Goal: Transaction & Acquisition: Purchase product/service

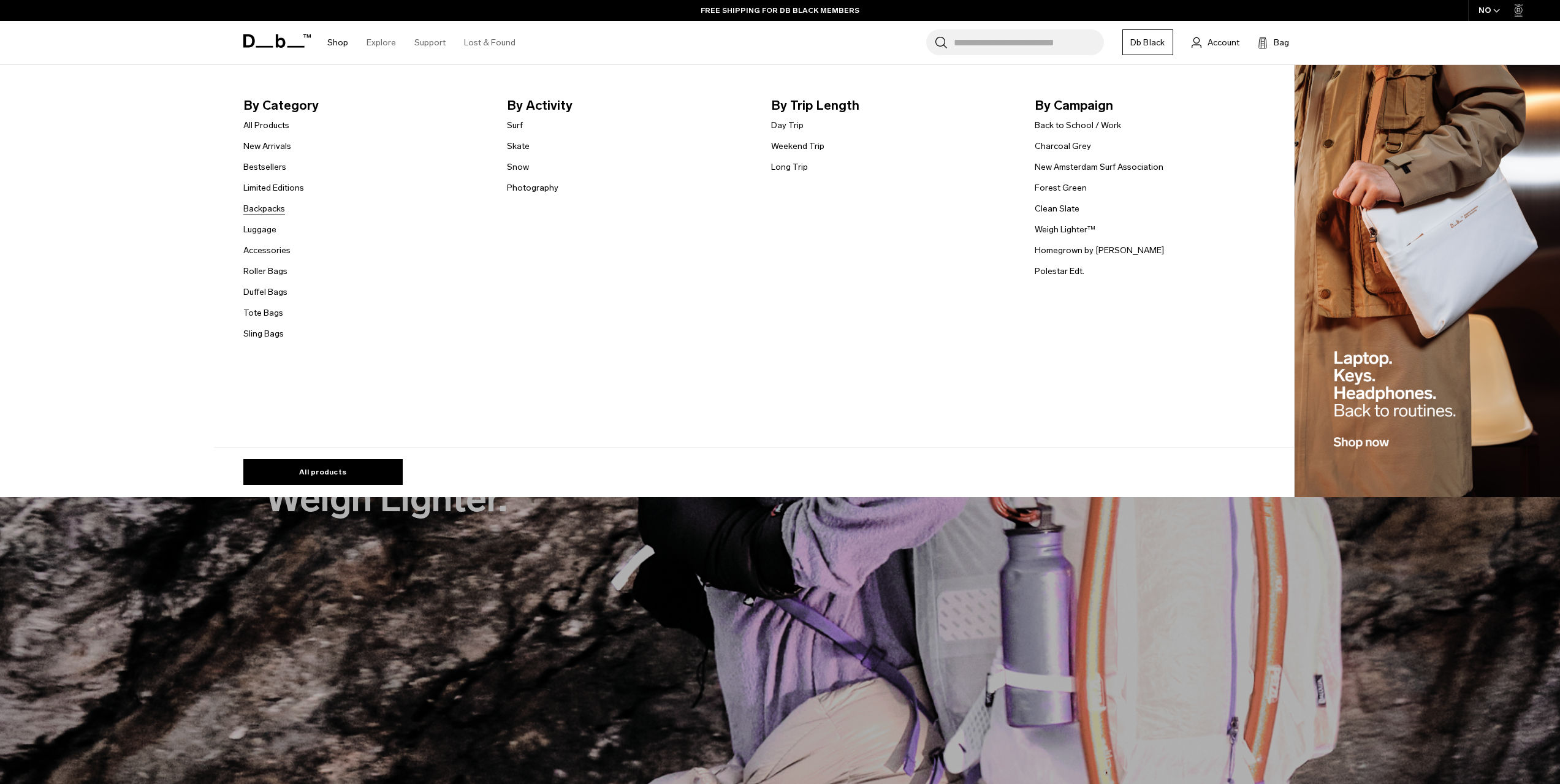
click at [277, 212] on link "Backpacks" at bounding box center [264, 209] width 42 height 13
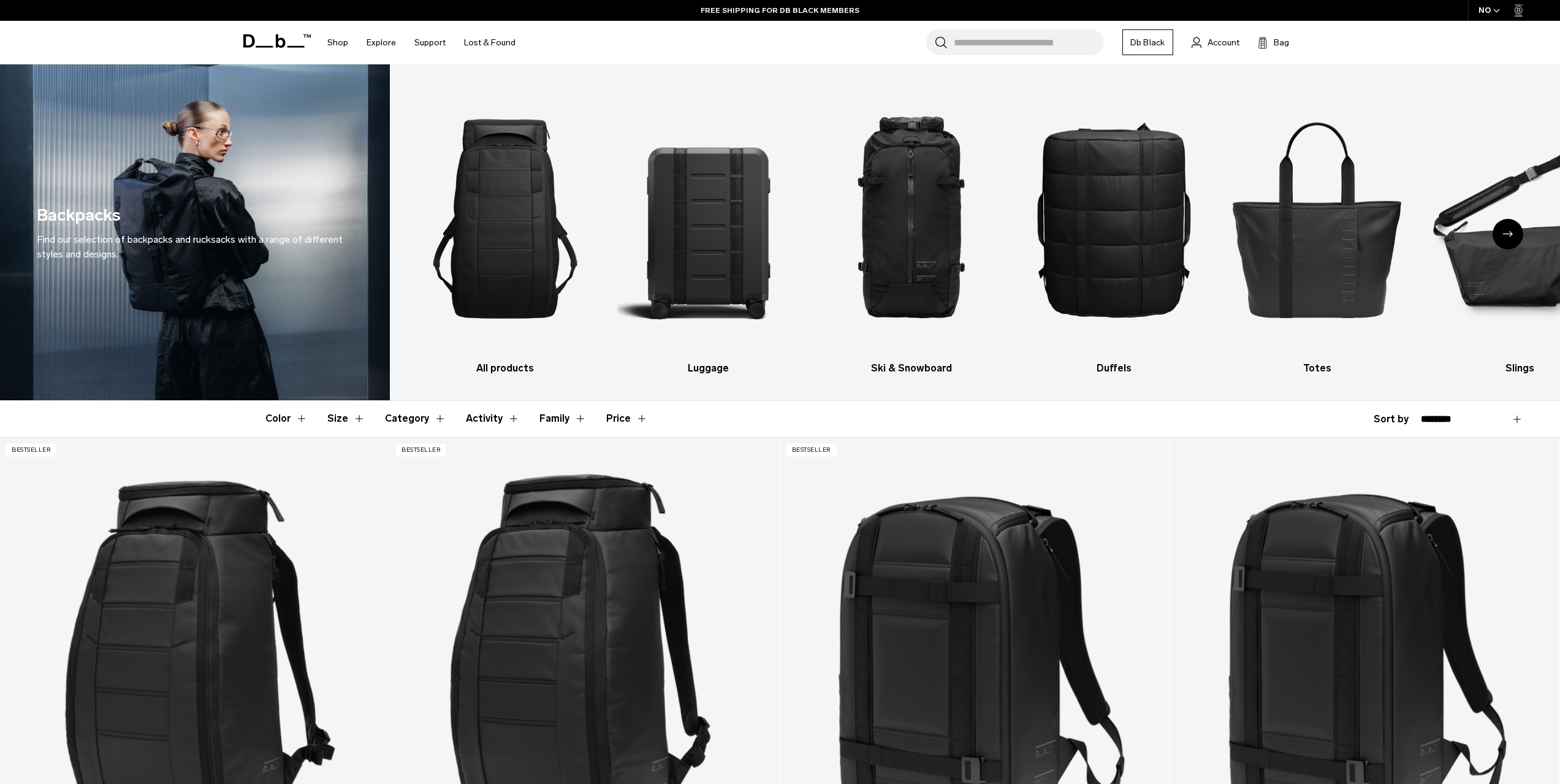
click at [1513, 232] on div "Next slide" at bounding box center [1508, 234] width 30 height 30
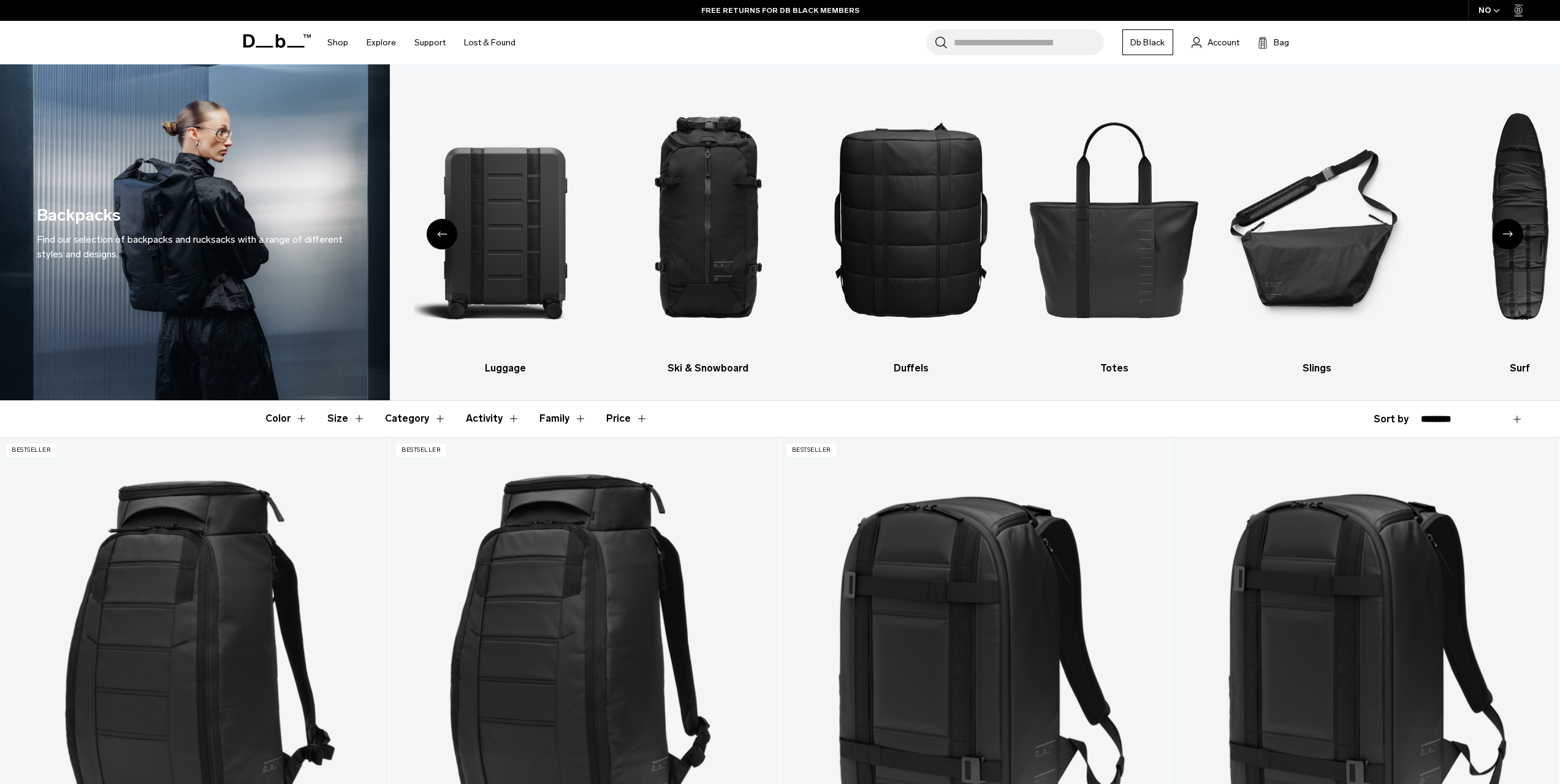
click at [1508, 230] on div "Next slide" at bounding box center [1508, 234] width 30 height 30
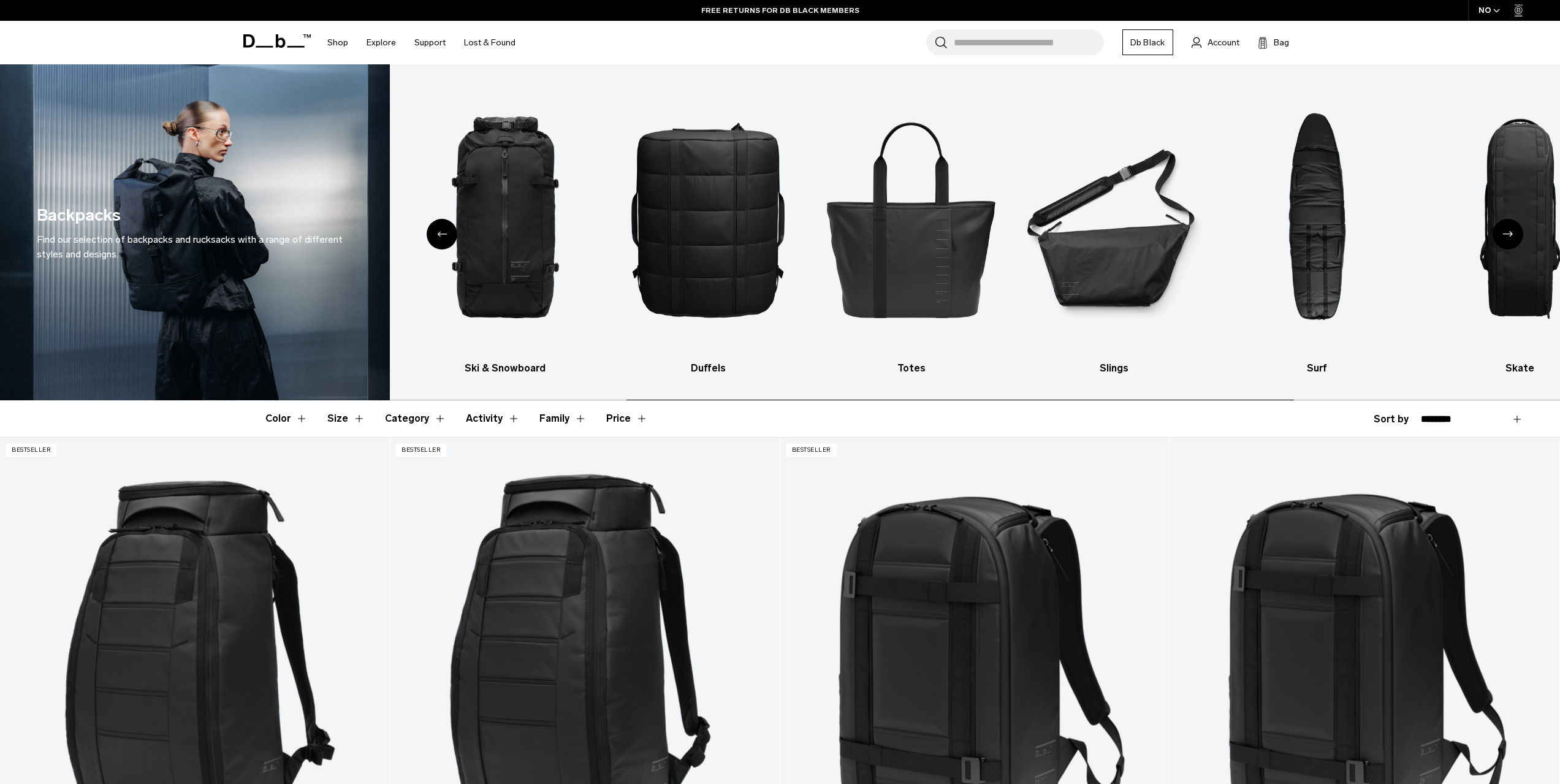
click at [1508, 230] on div "Next slide" at bounding box center [1508, 234] width 30 height 30
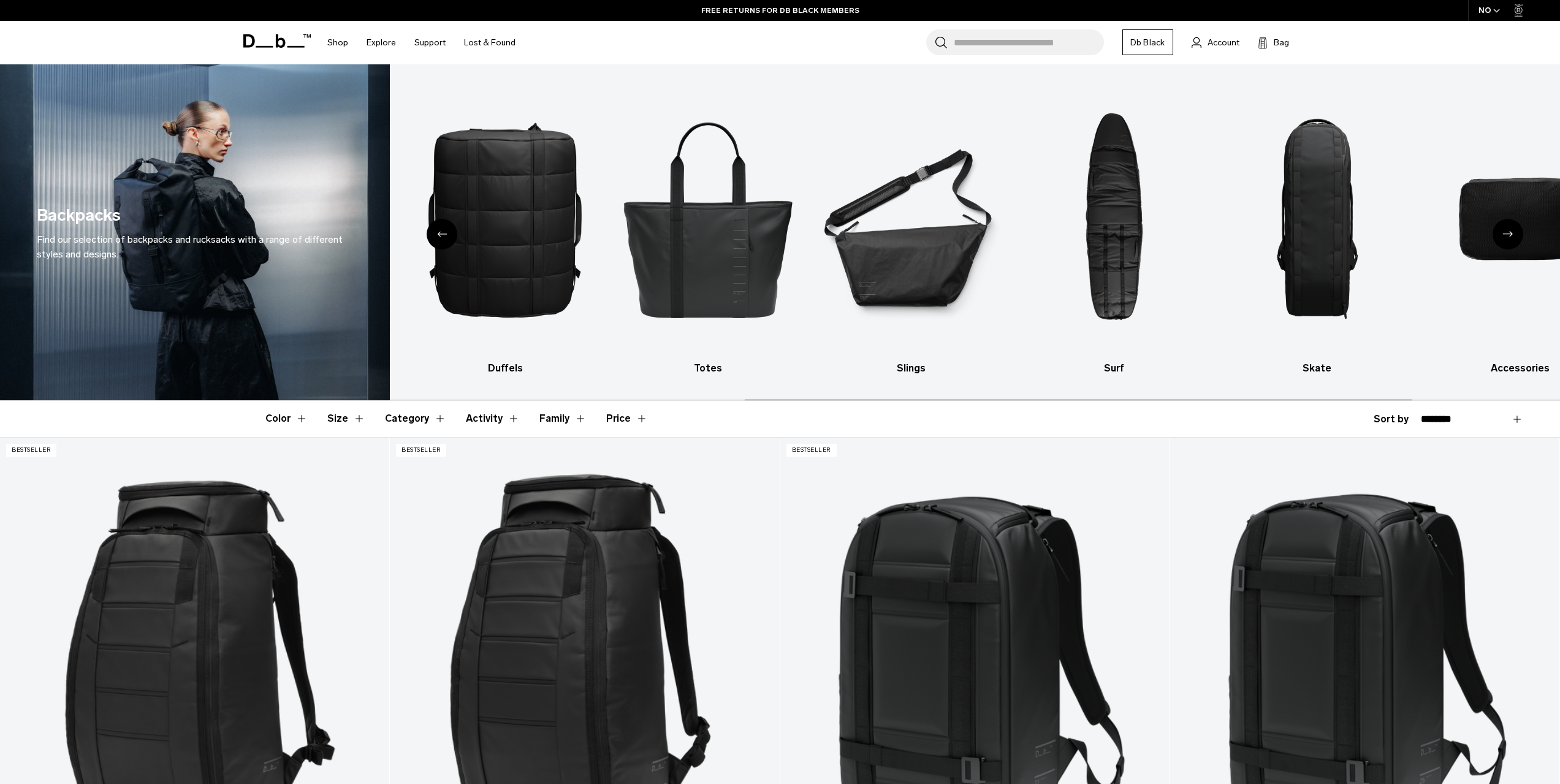
click at [1508, 230] on div "Next slide" at bounding box center [1508, 234] width 30 height 30
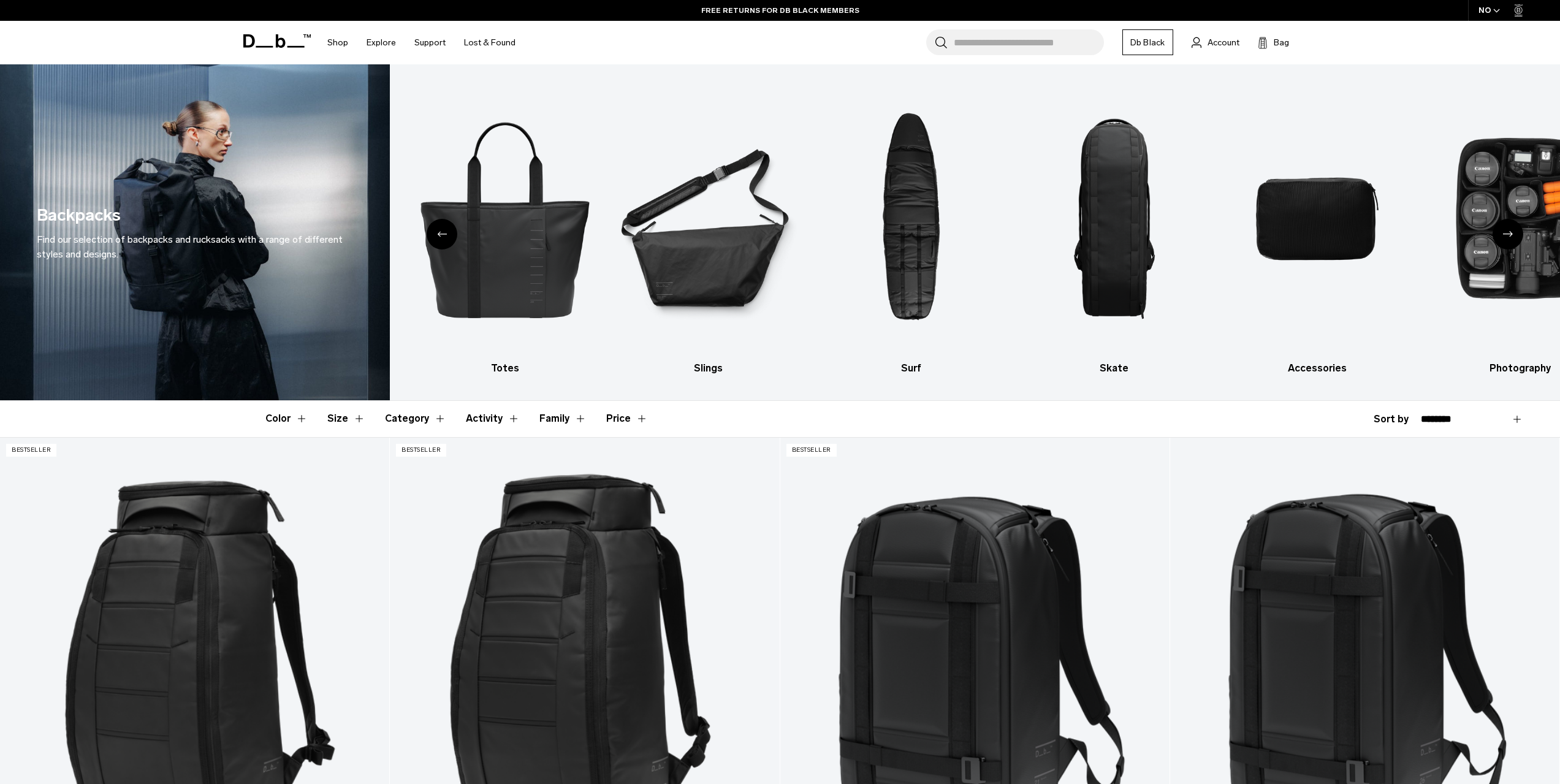
click at [1515, 229] on div "Next slide" at bounding box center [1508, 234] width 30 height 30
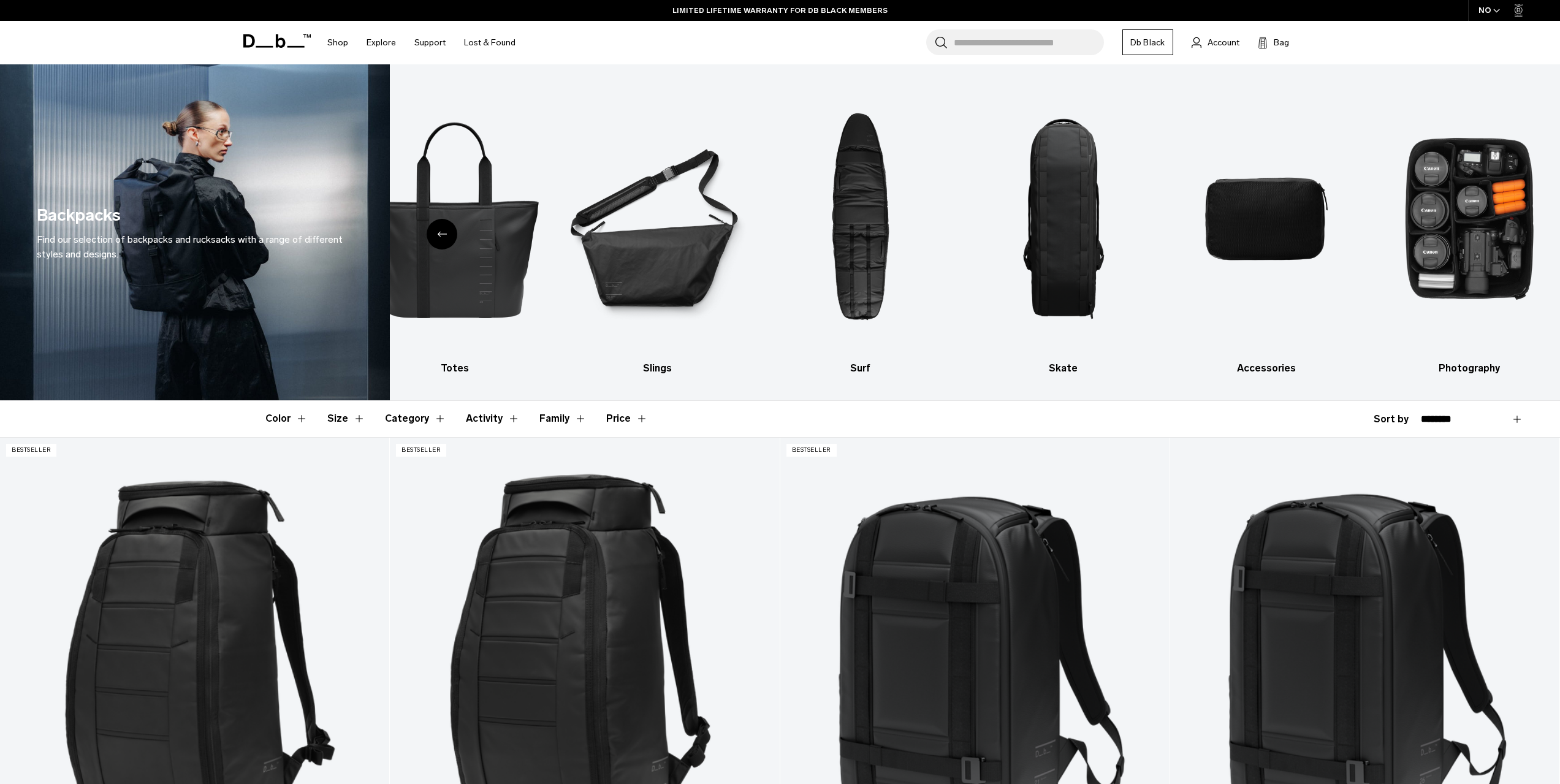
click at [443, 232] on icon "Previous slide" at bounding box center [442, 234] width 10 height 5
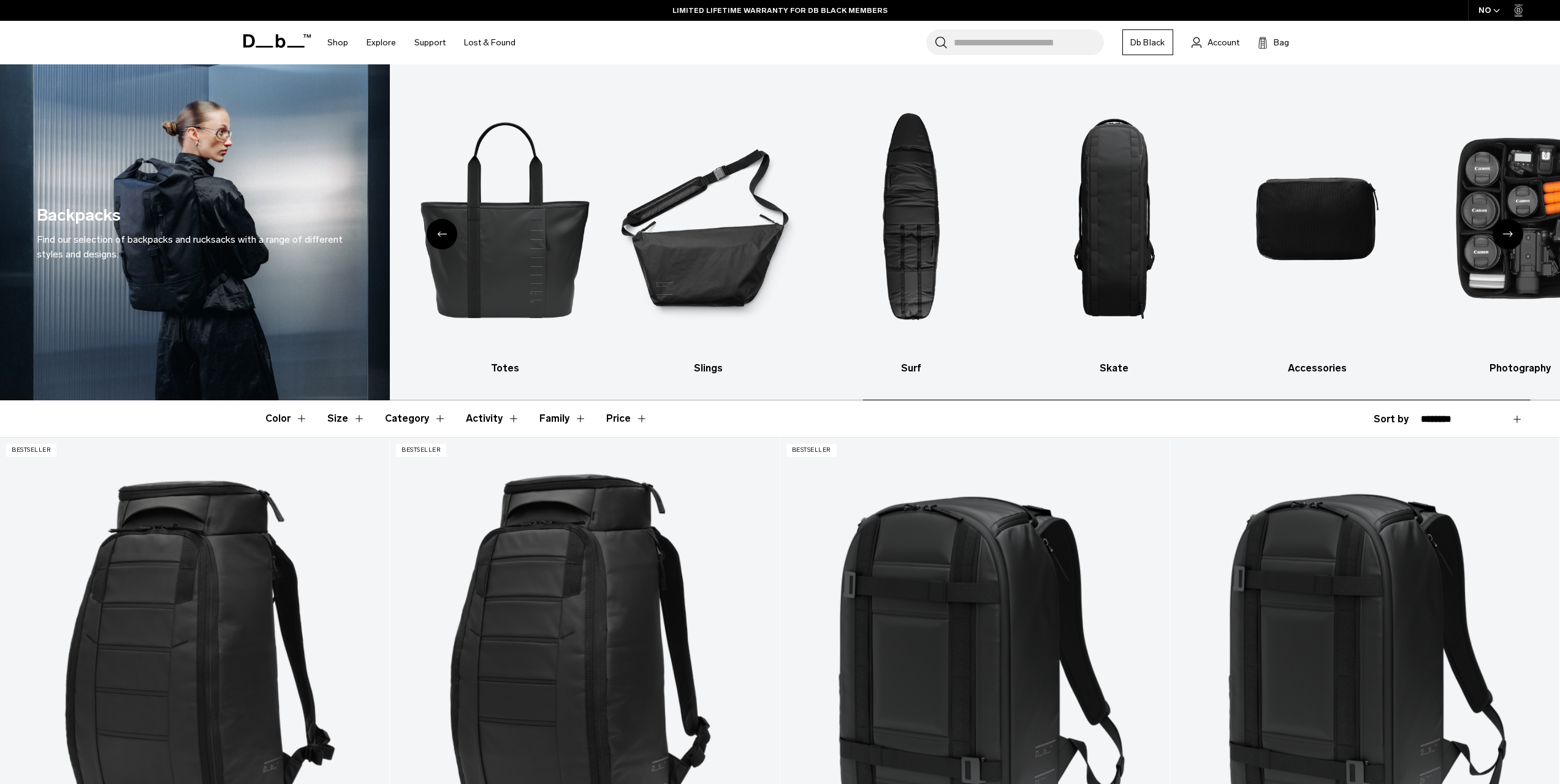
click at [443, 232] on icon "Previous slide" at bounding box center [442, 234] width 10 height 5
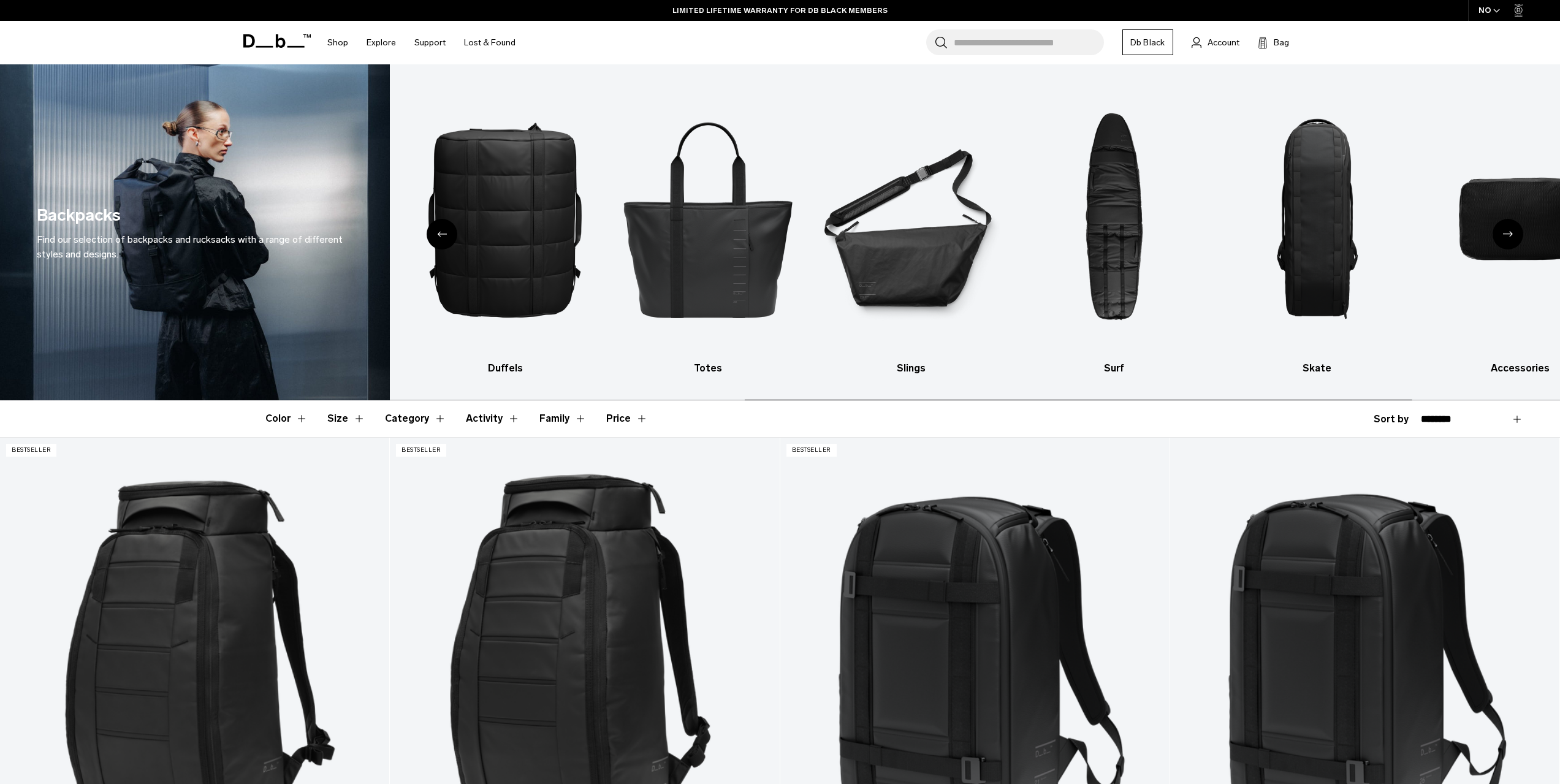
click at [443, 232] on icon "Previous slide" at bounding box center [442, 234] width 10 height 5
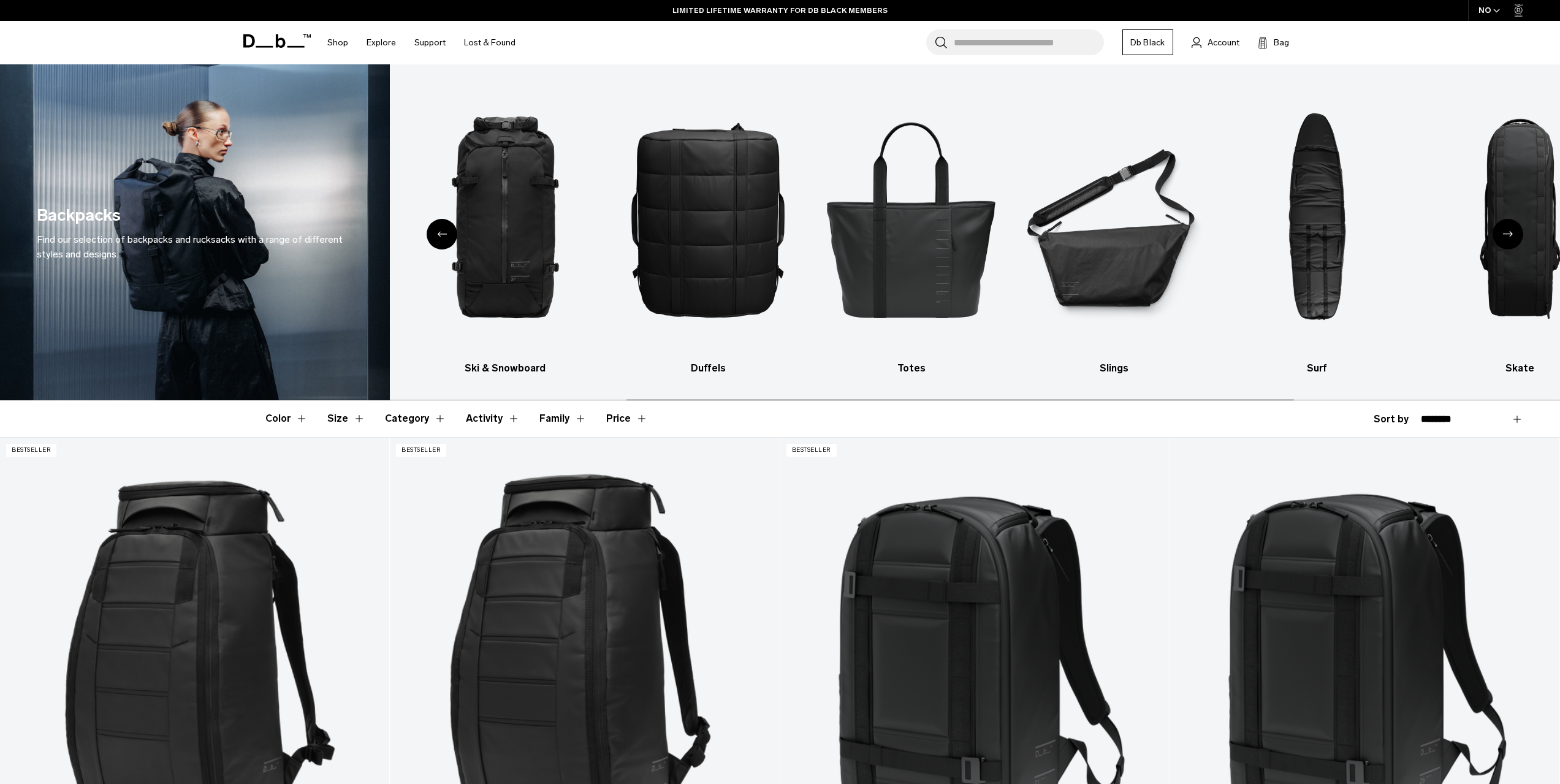
click at [443, 232] on icon "Previous slide" at bounding box center [442, 234] width 10 height 5
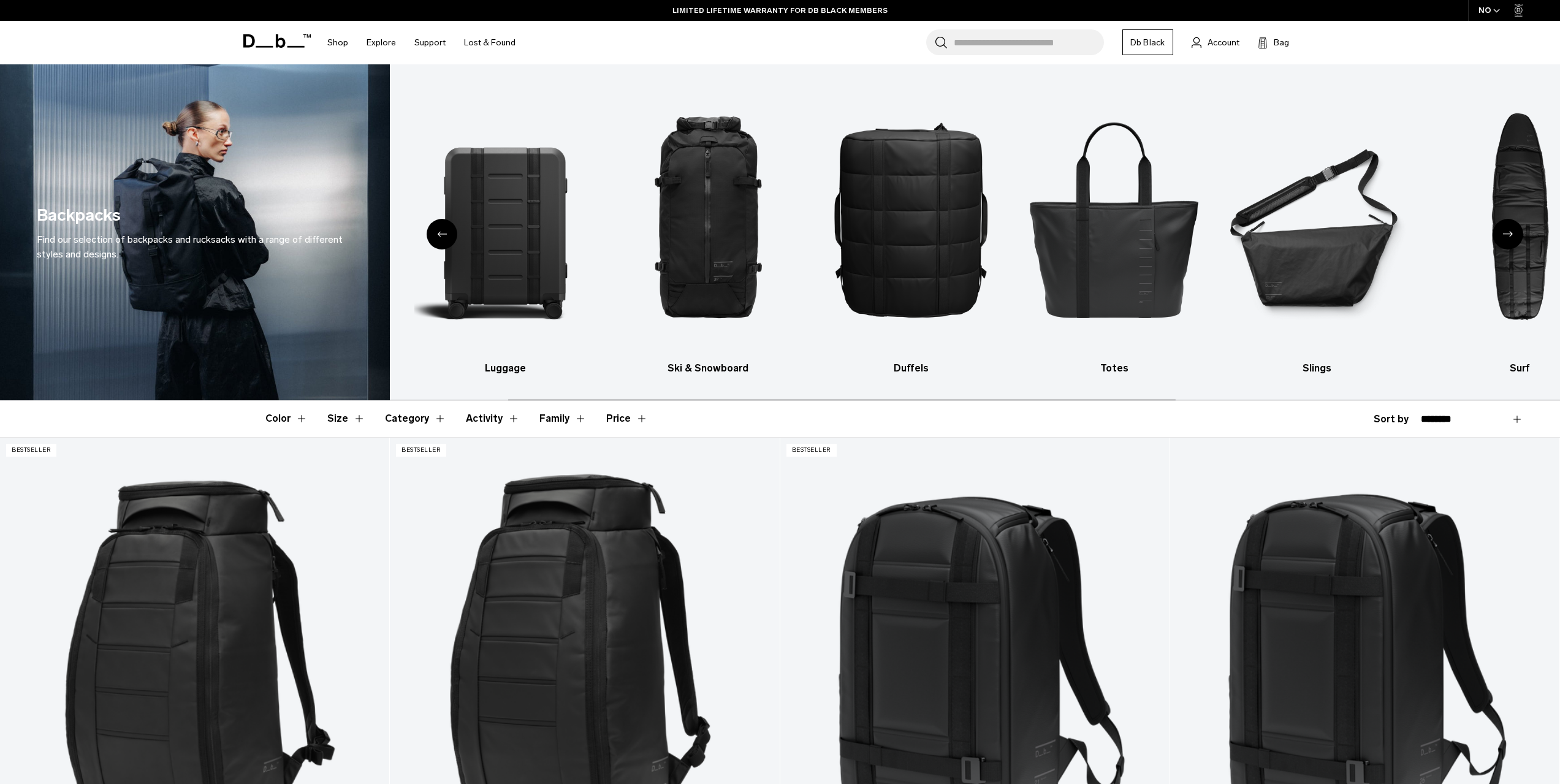
click at [443, 232] on icon "Previous slide" at bounding box center [442, 234] width 10 height 5
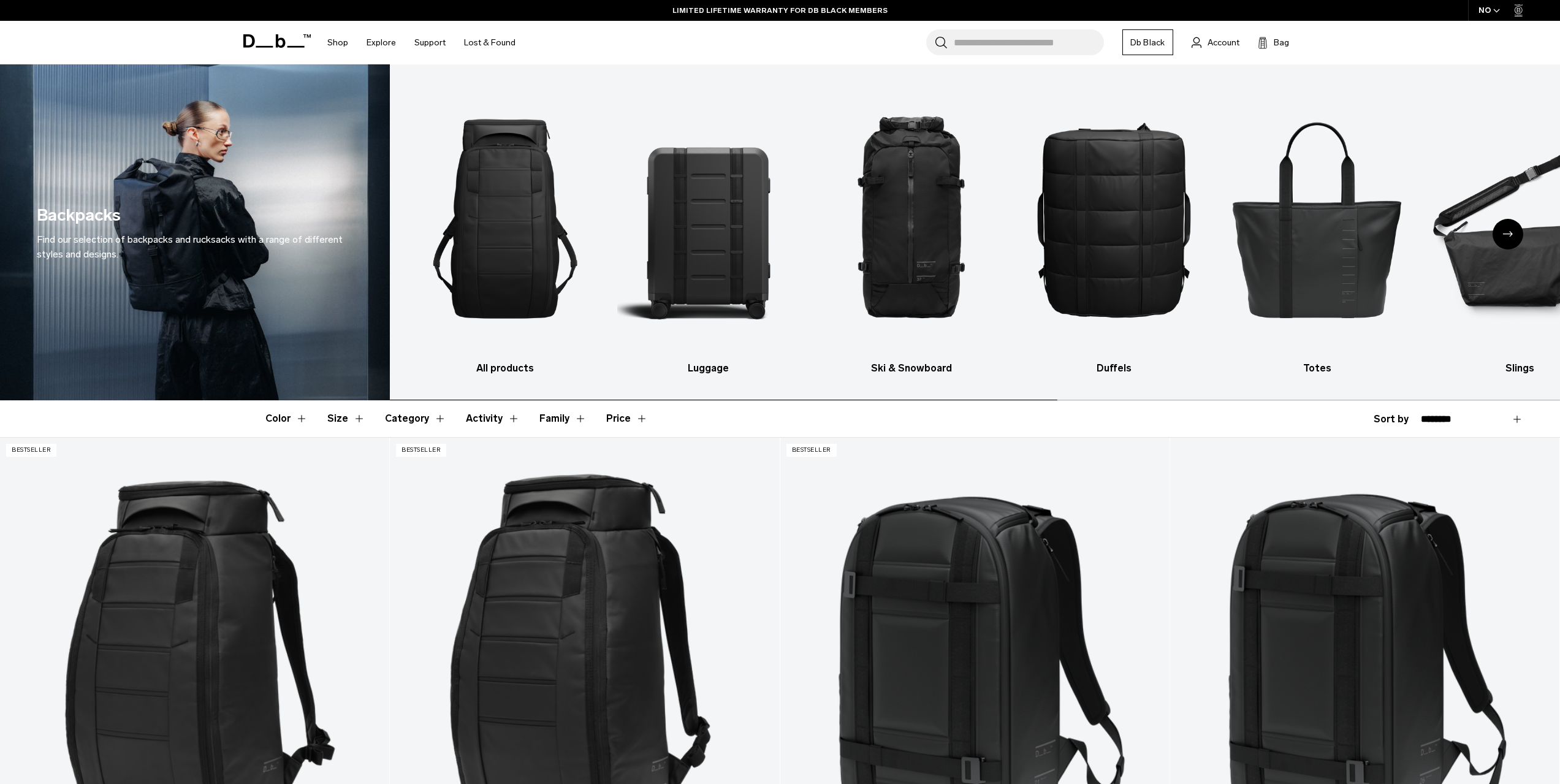
click at [443, 232] on img "1 / 10" at bounding box center [504, 219] width 181 height 272
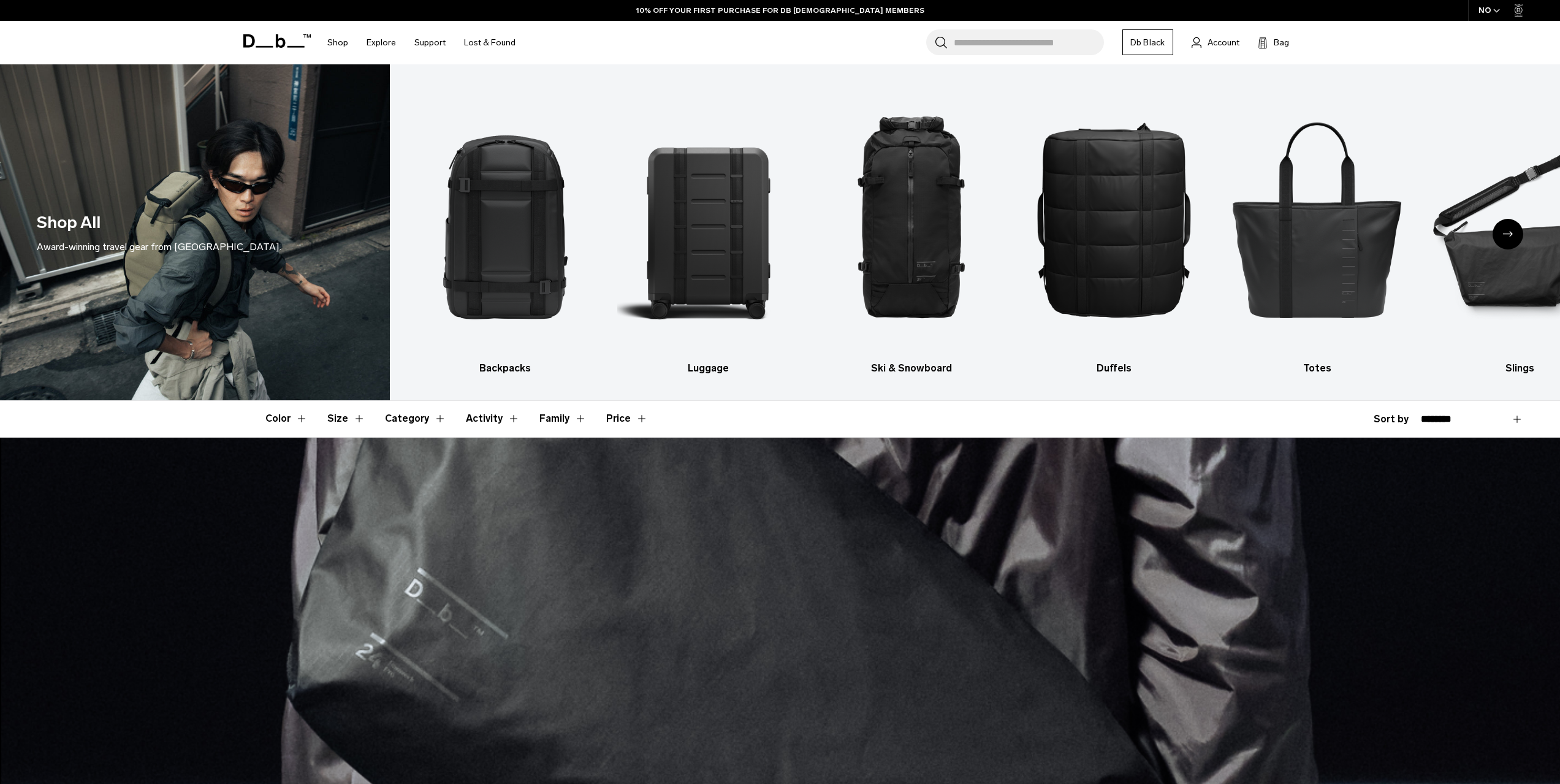
click at [553, 418] on button "Family" at bounding box center [563, 418] width 47 height 36
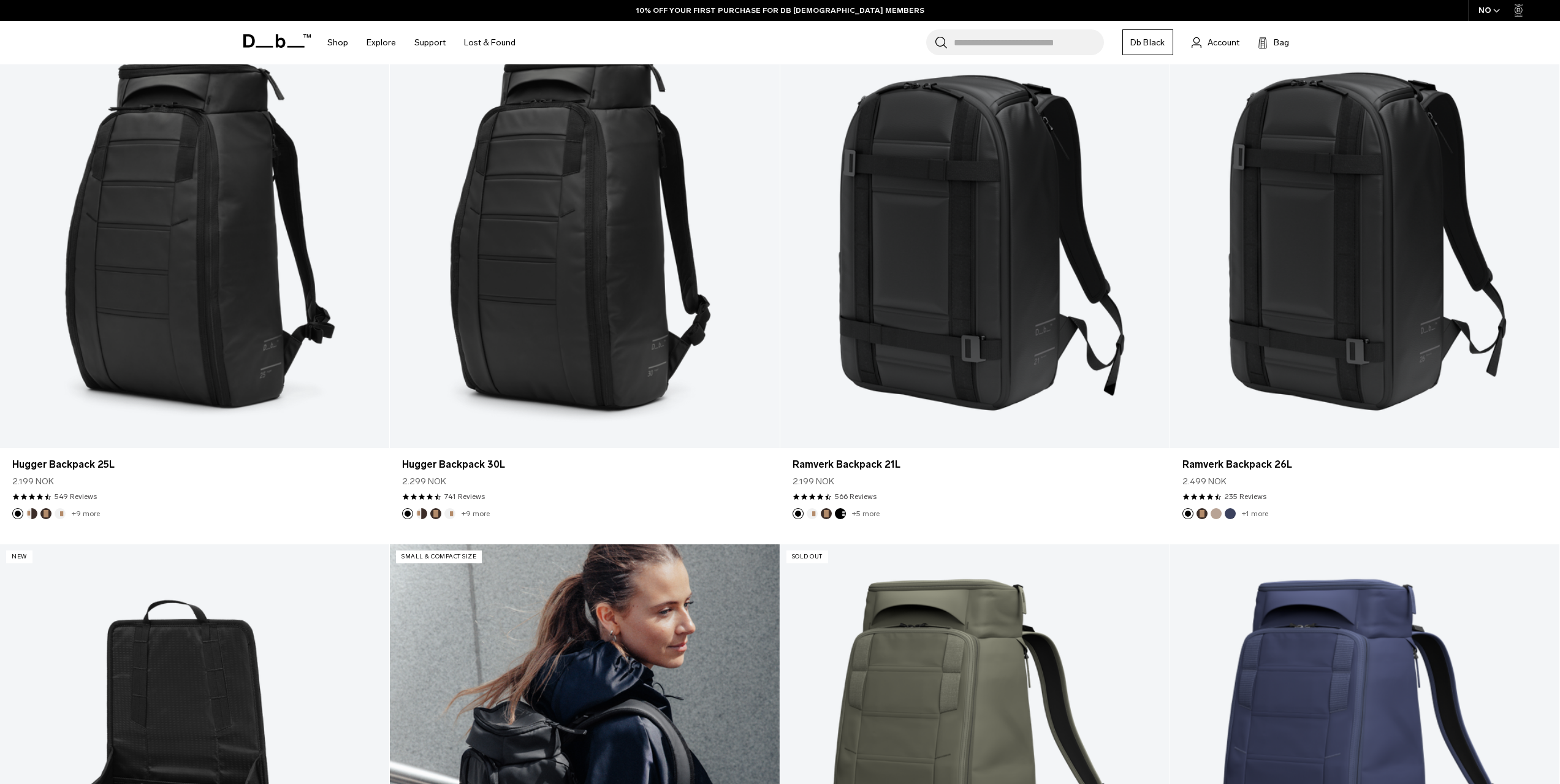
scroll to position [736, 0]
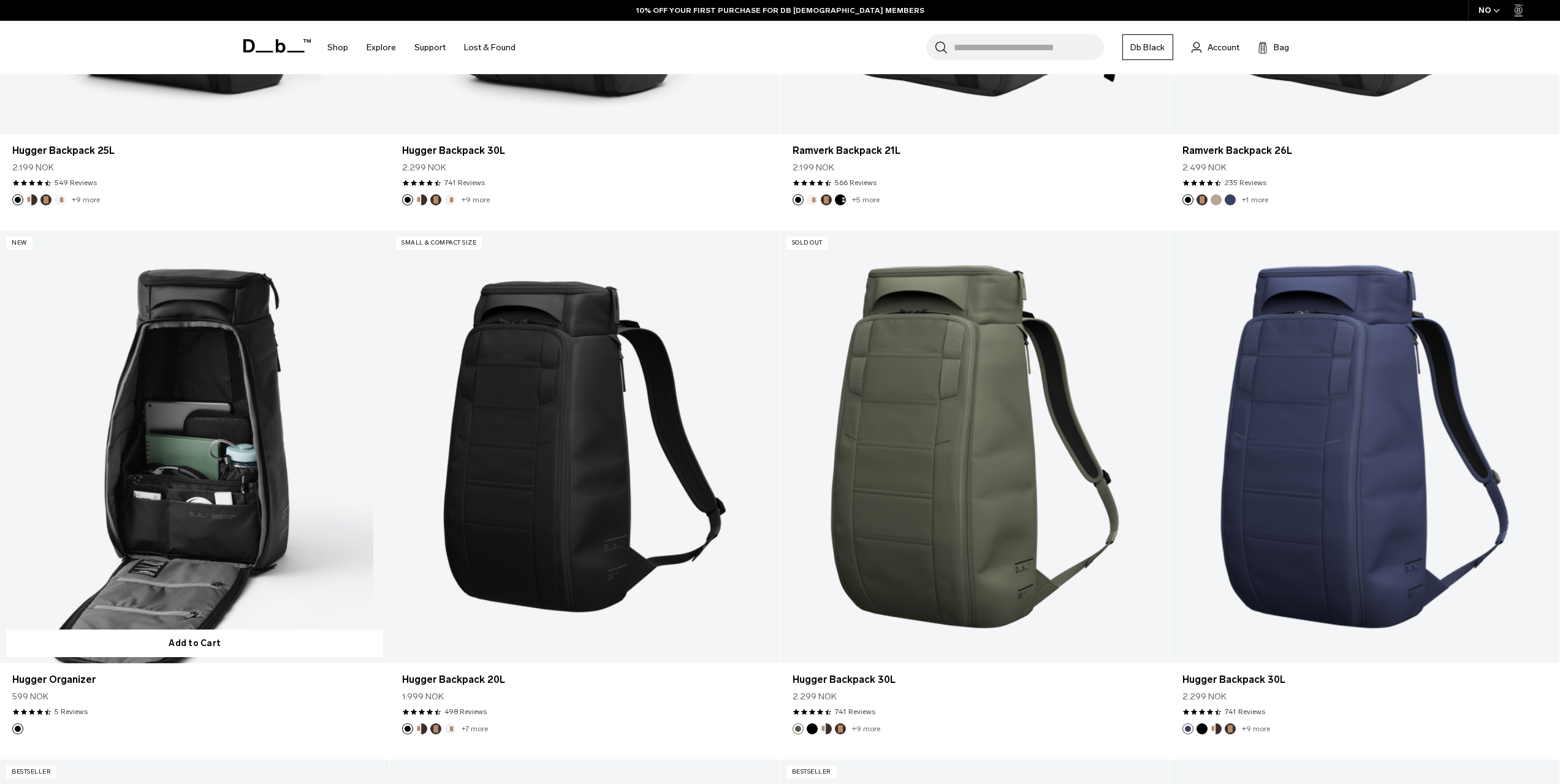
drag, startPoint x: 366, startPoint y: 350, endPoint x: 356, endPoint y: 333, distance: 19.7
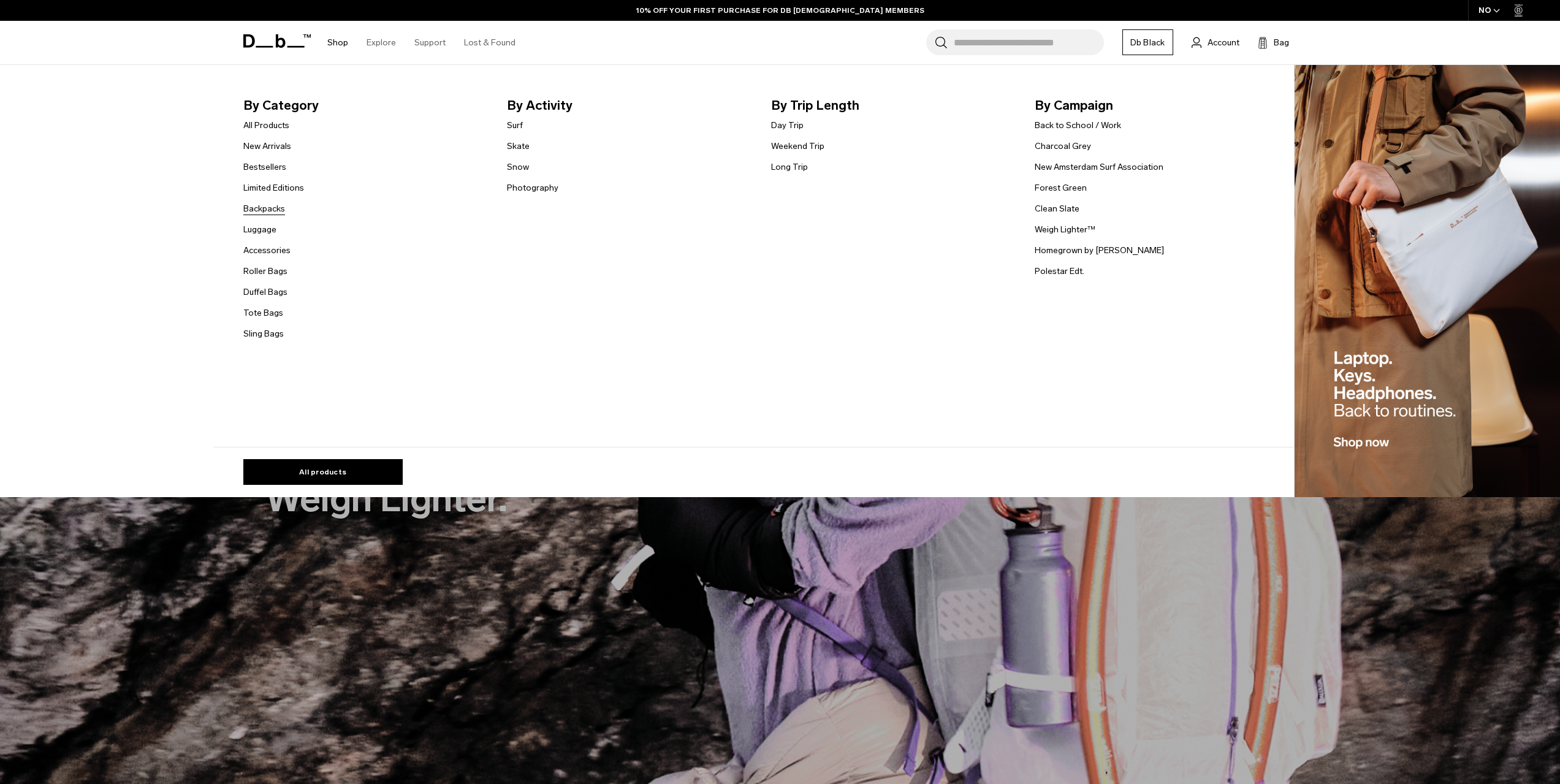
click at [278, 205] on link "Backpacks" at bounding box center [264, 209] width 42 height 13
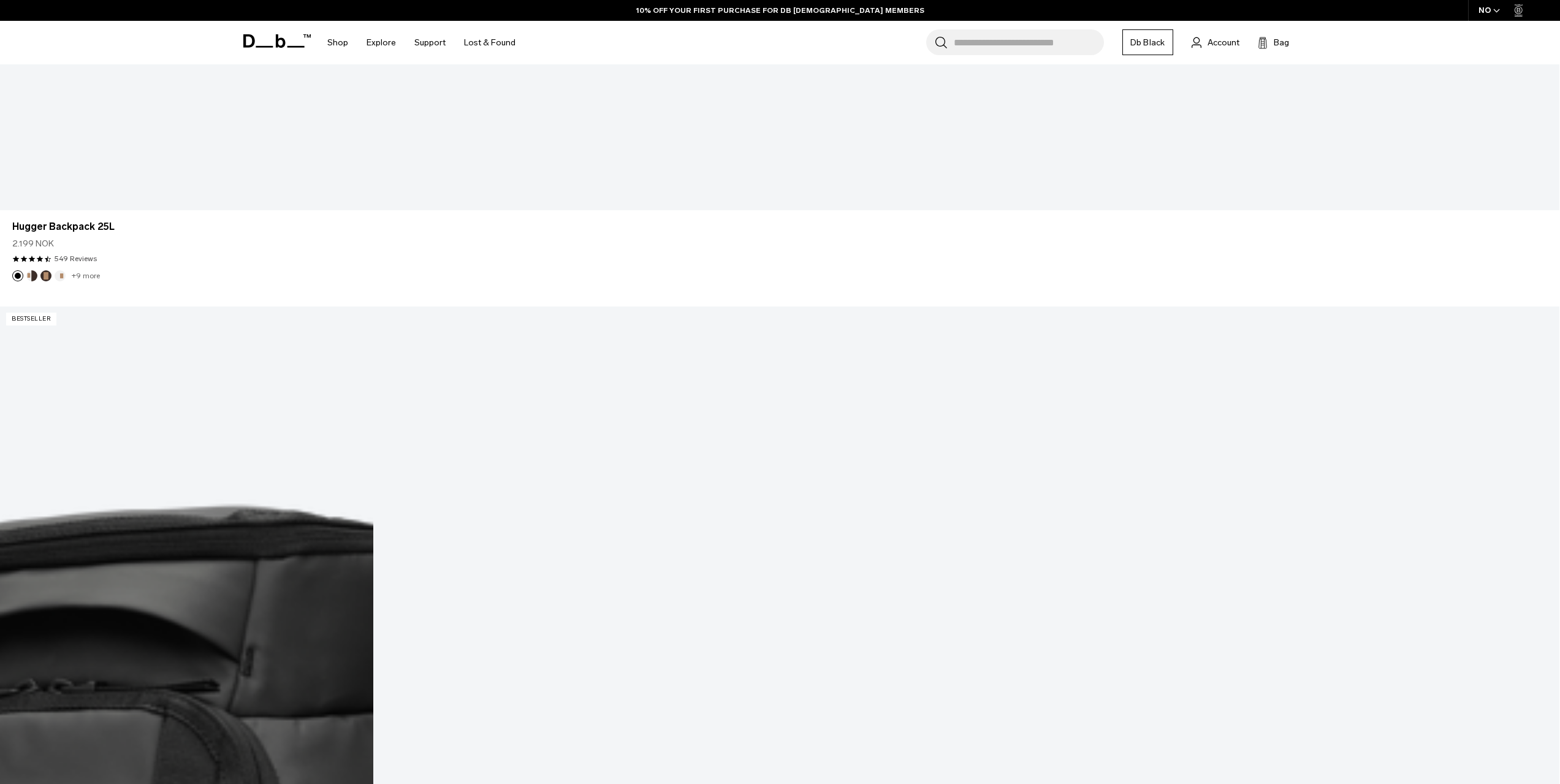
scroll to position [1953, 0]
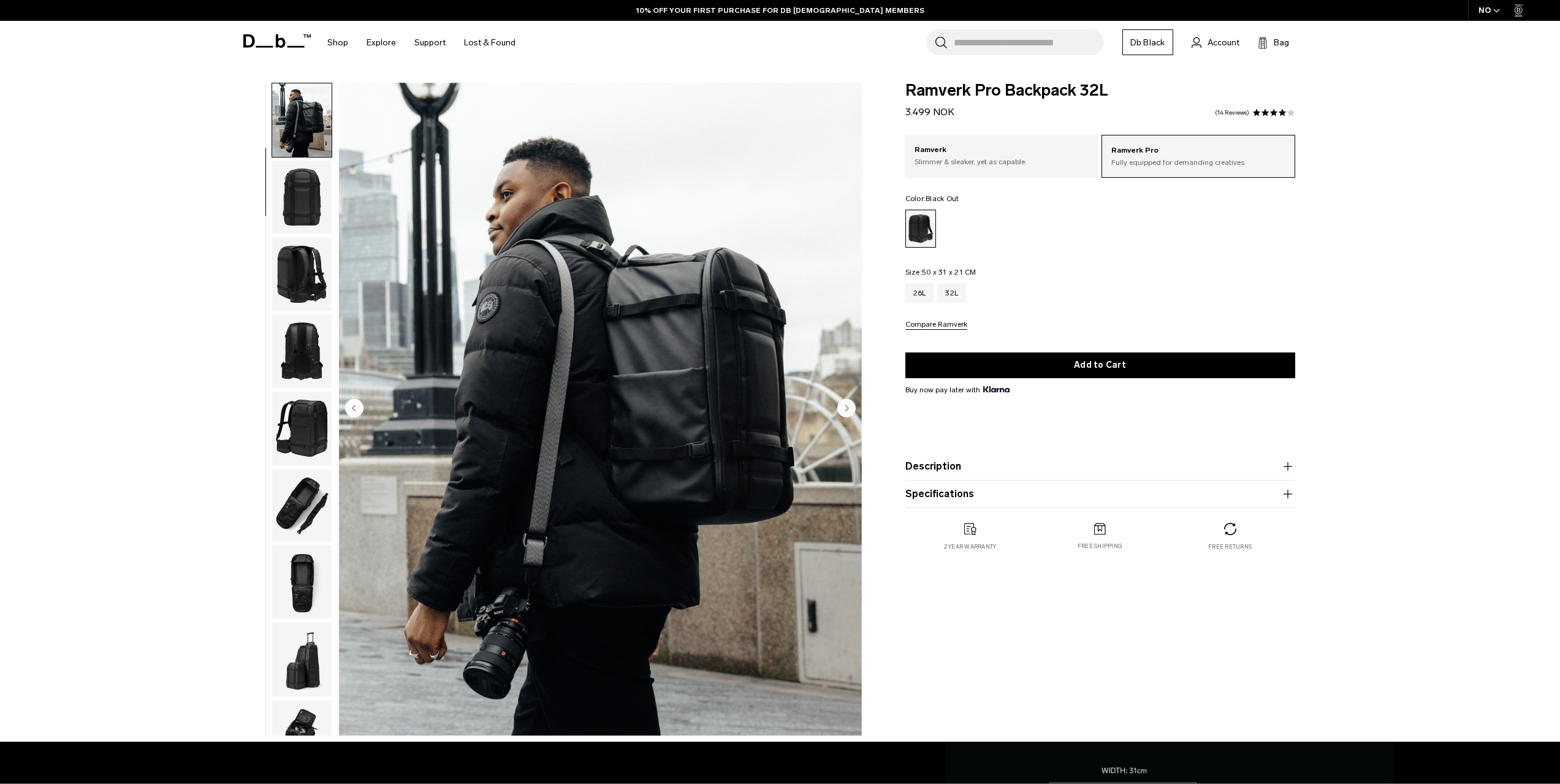
click at [300, 271] on img "button" at bounding box center [302, 274] width 59 height 73
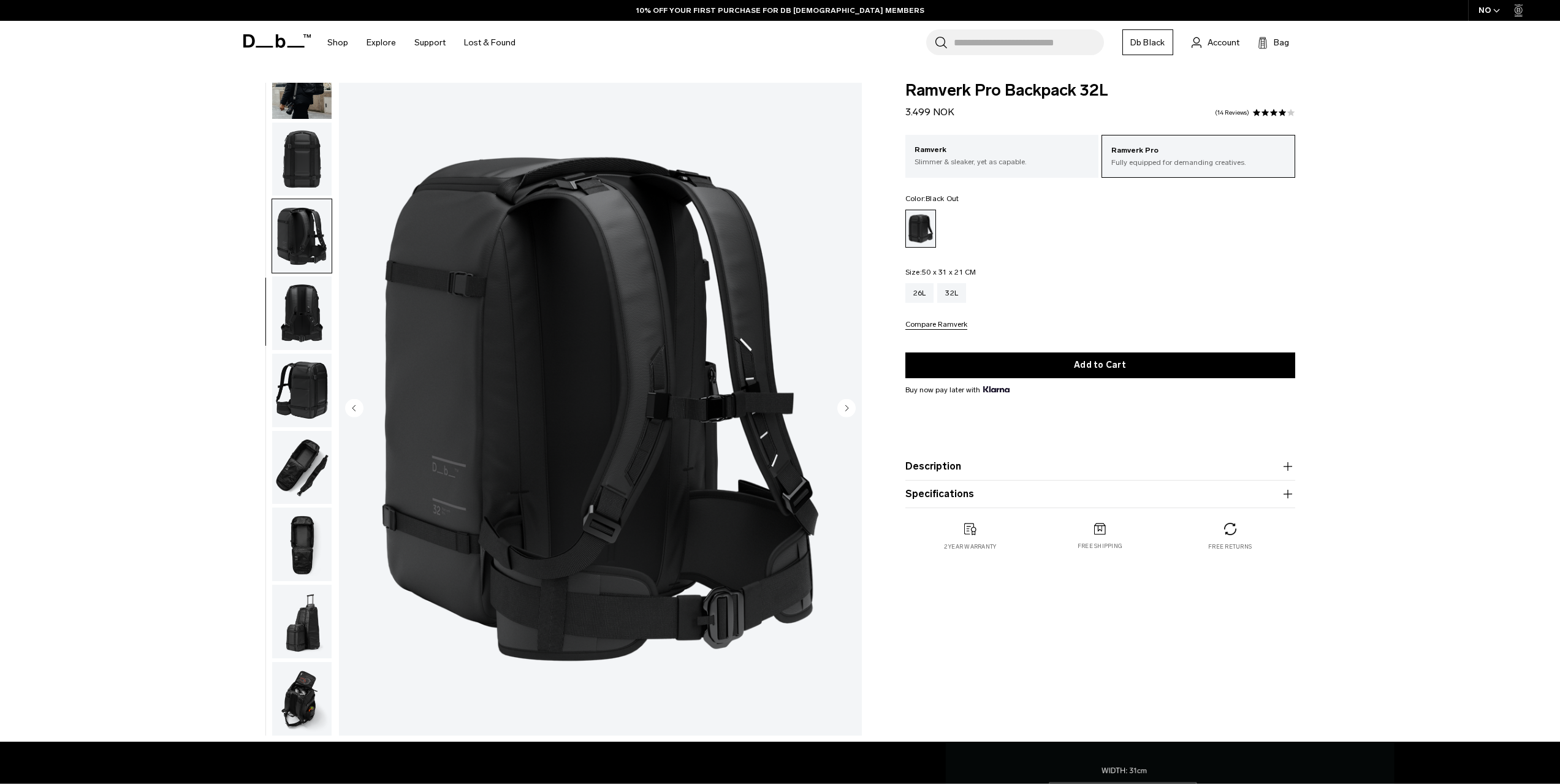
scroll to position [116, 0]
click at [303, 302] on img "button" at bounding box center [302, 313] width 59 height 73
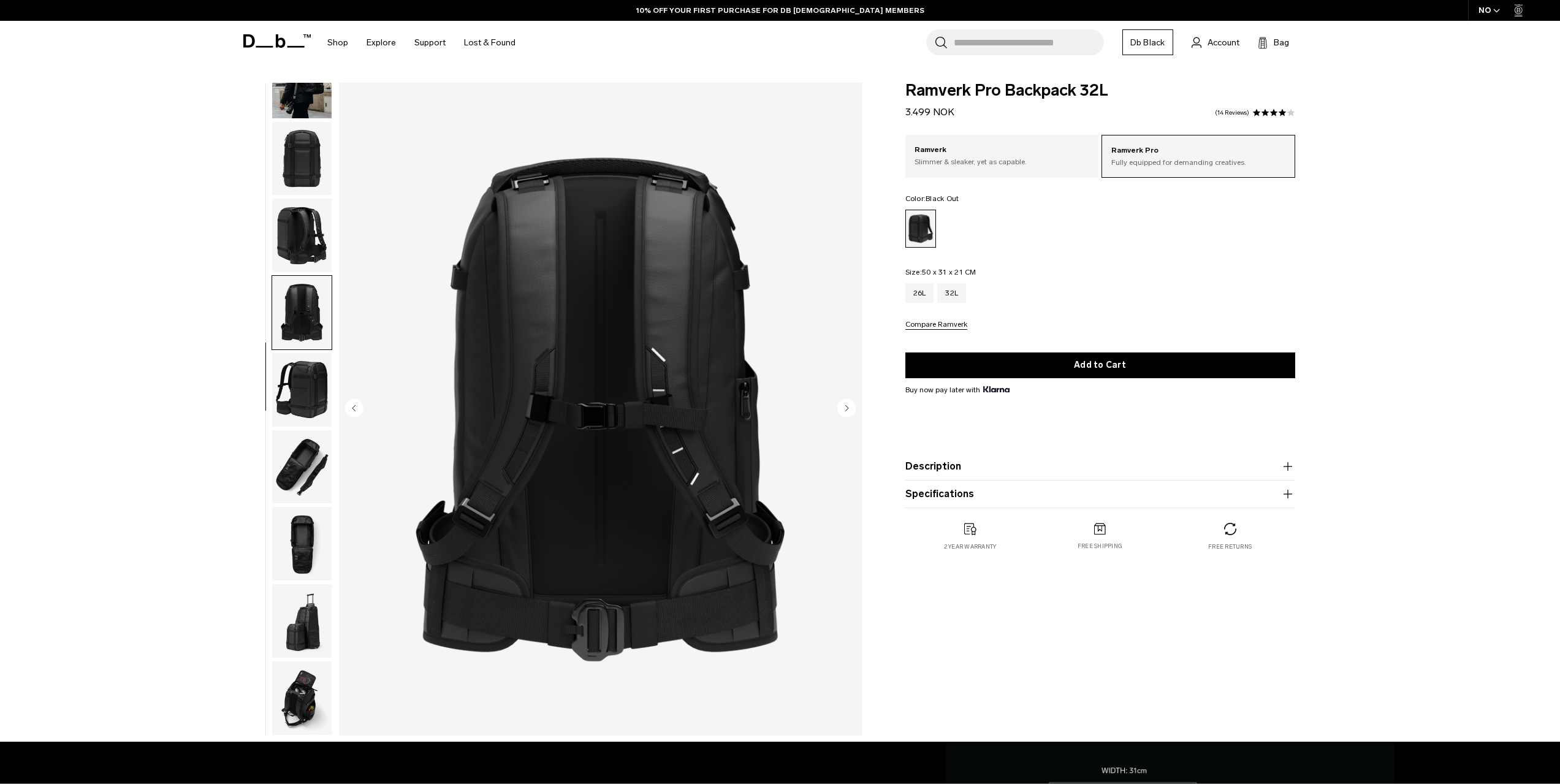
click at [298, 373] on img "button" at bounding box center [302, 390] width 59 height 73
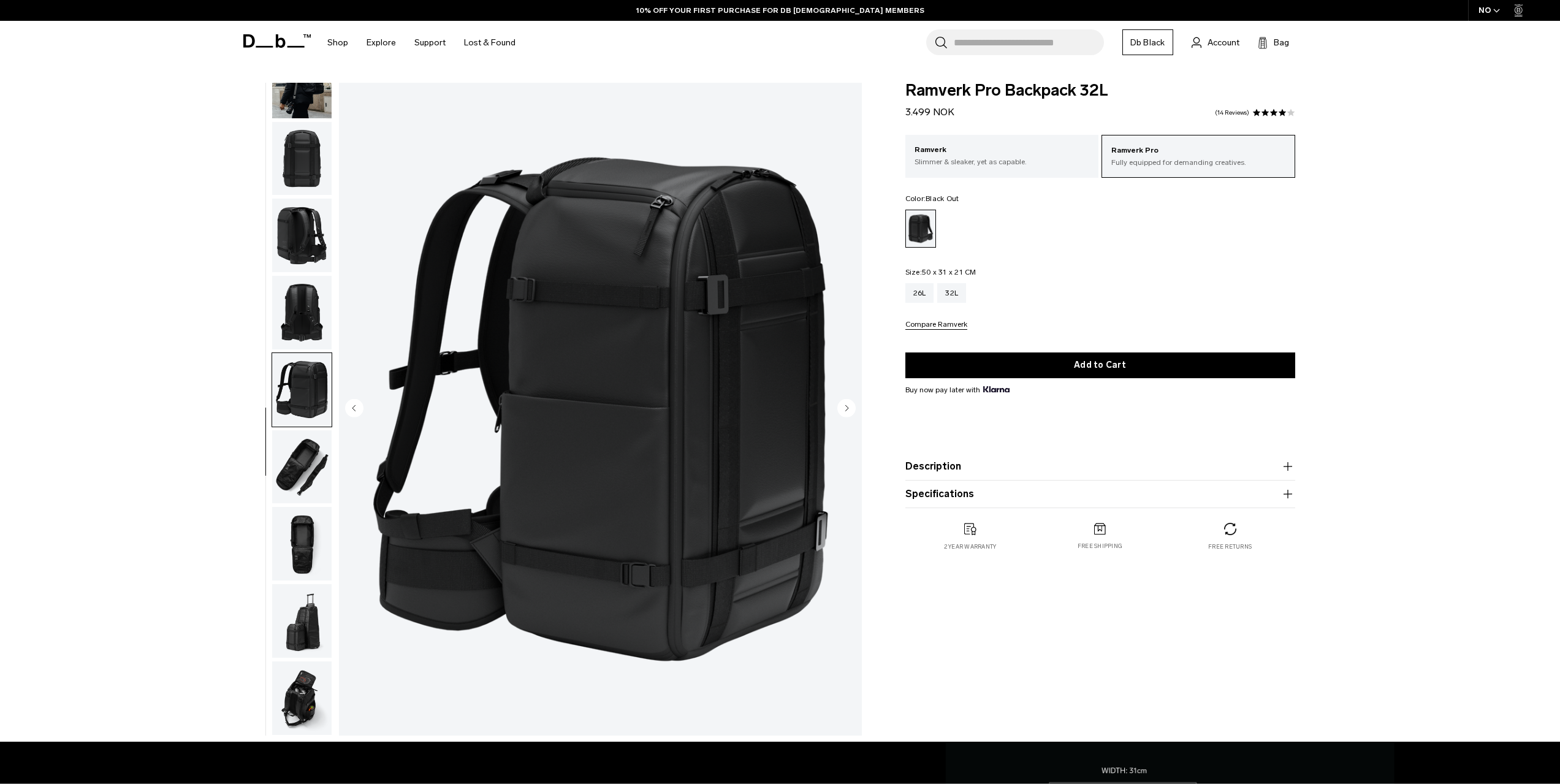
click at [298, 454] on img "button" at bounding box center [302, 467] width 59 height 73
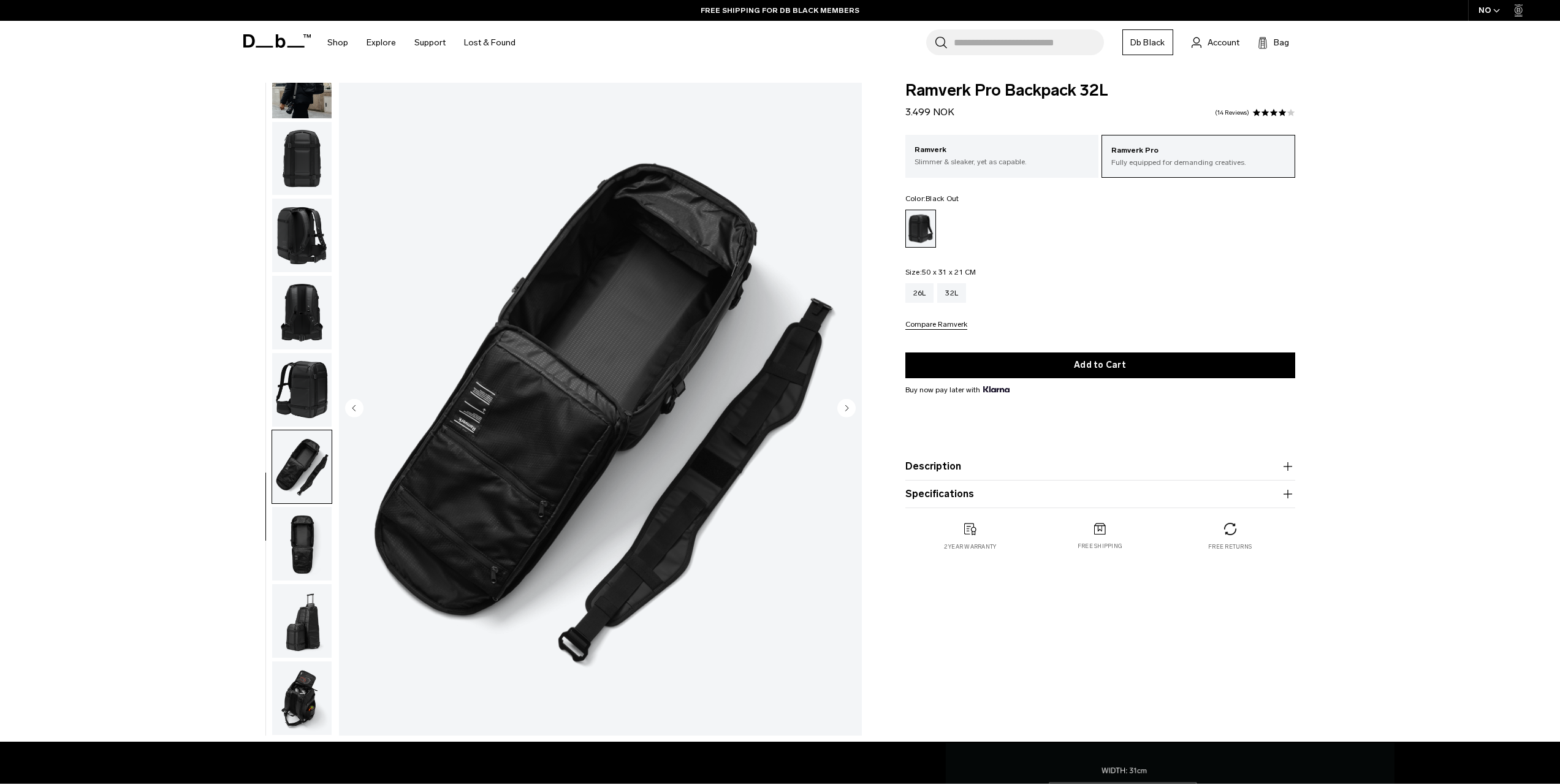
click at [296, 528] on img "button" at bounding box center [302, 544] width 59 height 73
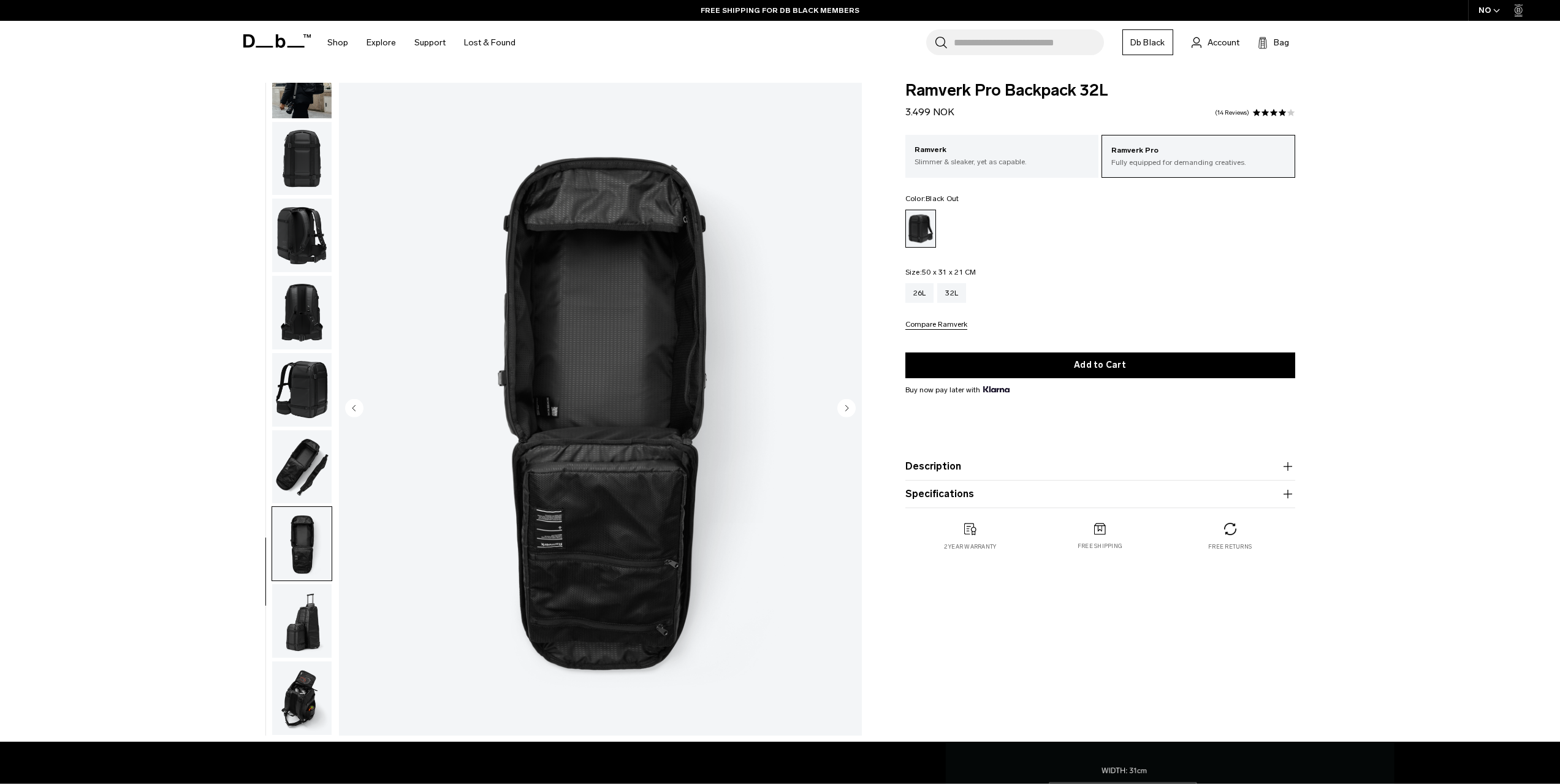
click at [289, 618] on img "button" at bounding box center [302, 621] width 59 height 73
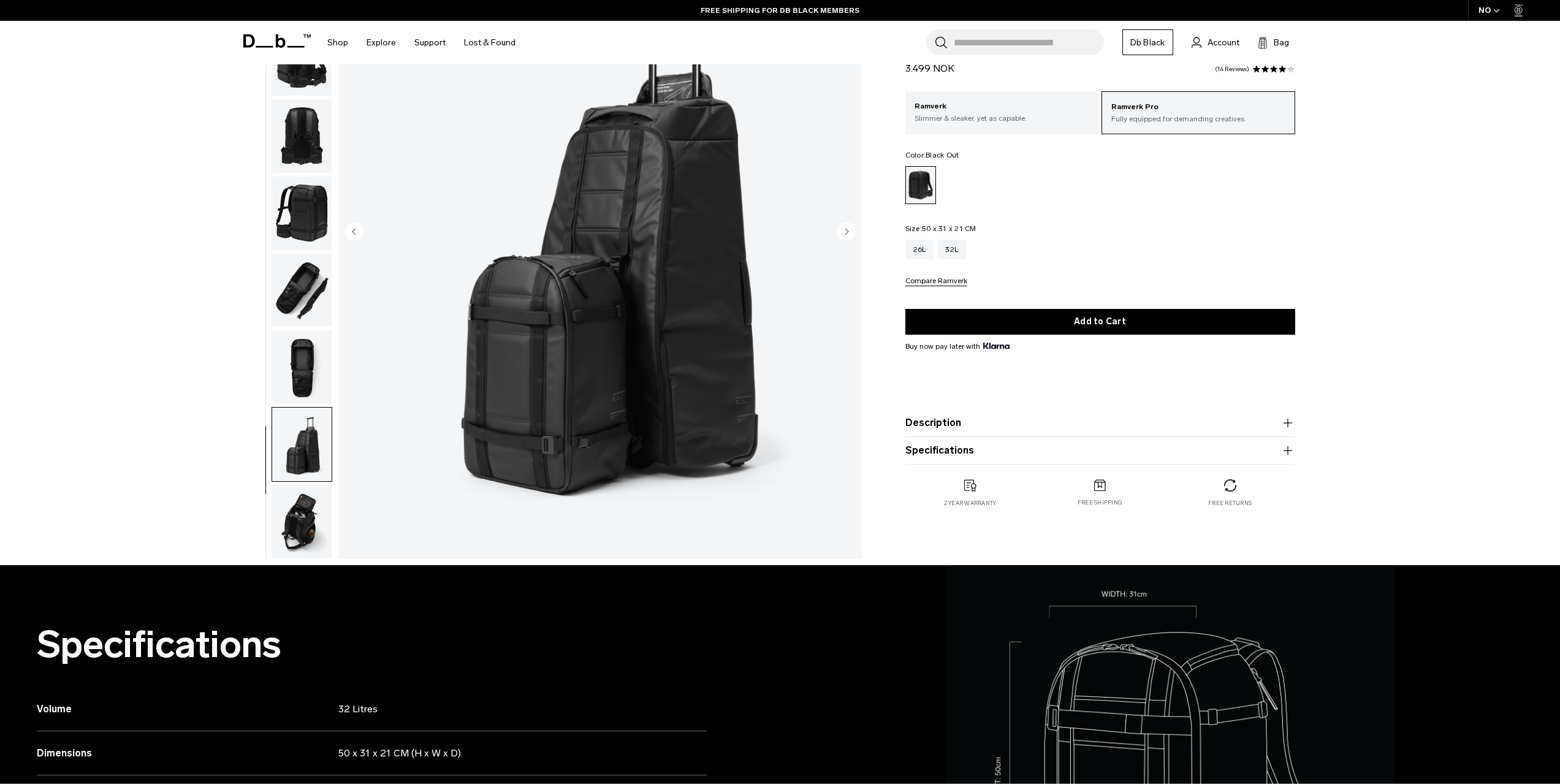
scroll to position [184, 0]
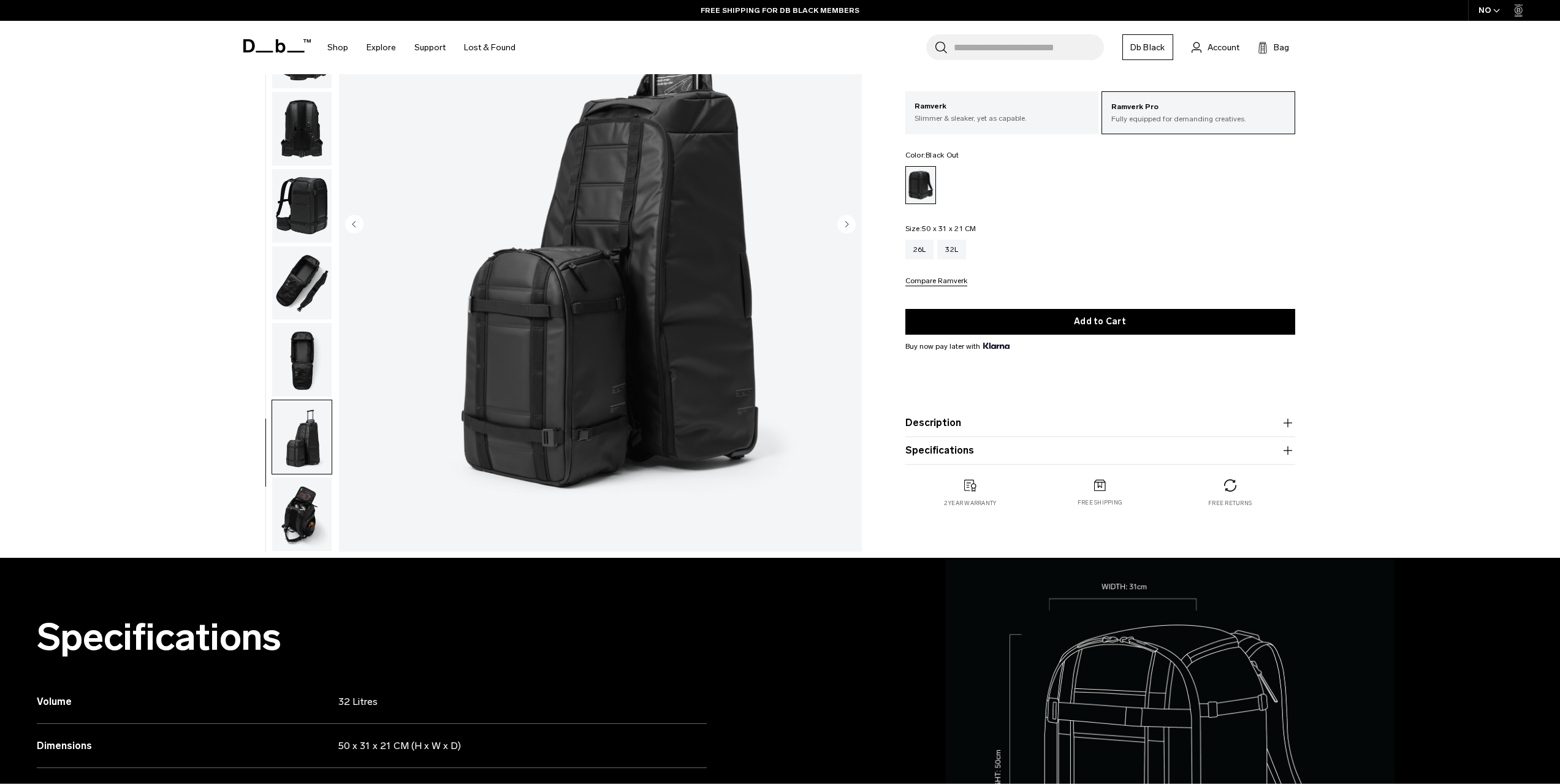
click at [308, 522] on img "button" at bounding box center [302, 514] width 59 height 73
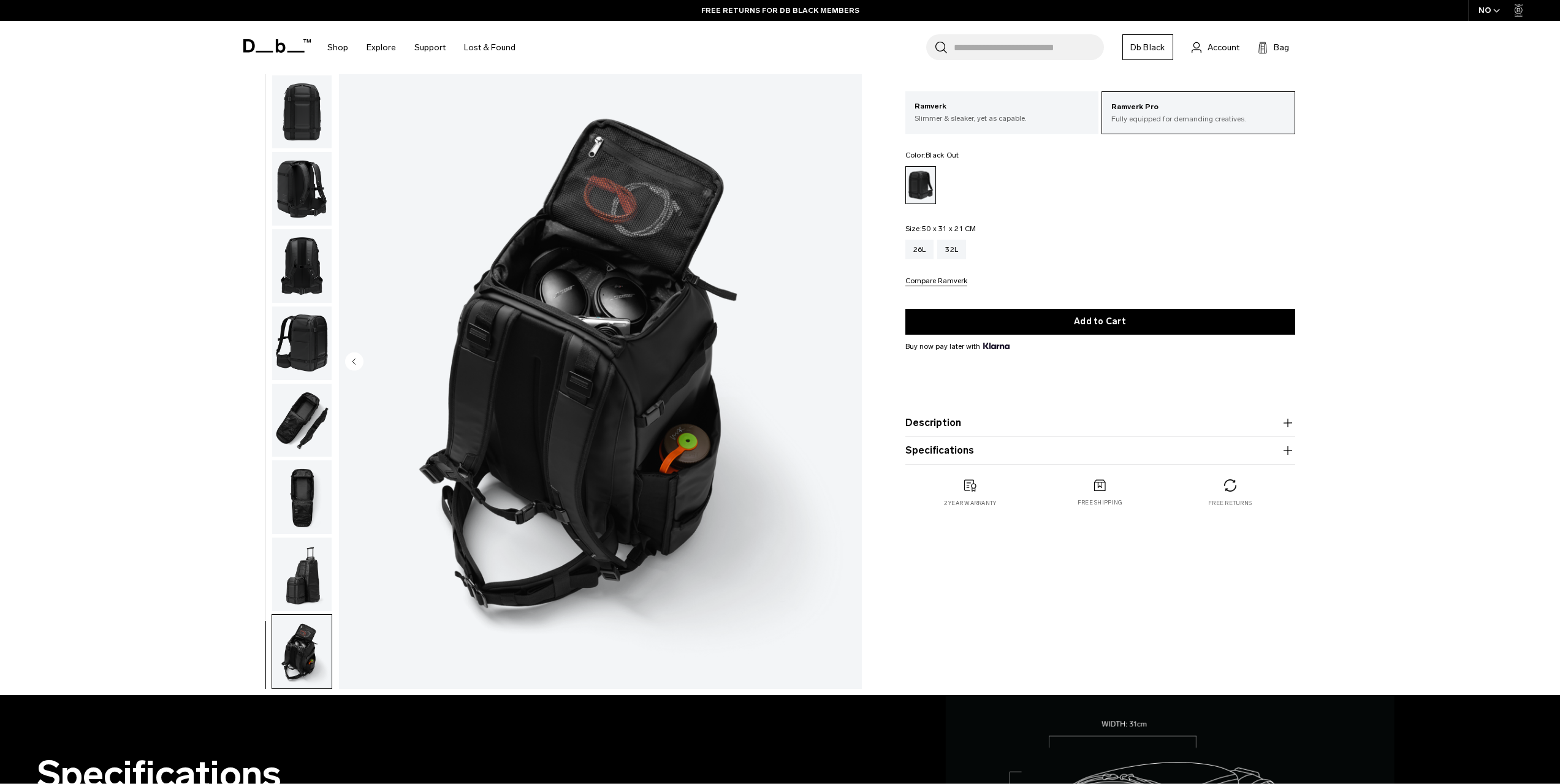
scroll to position [0, 0]
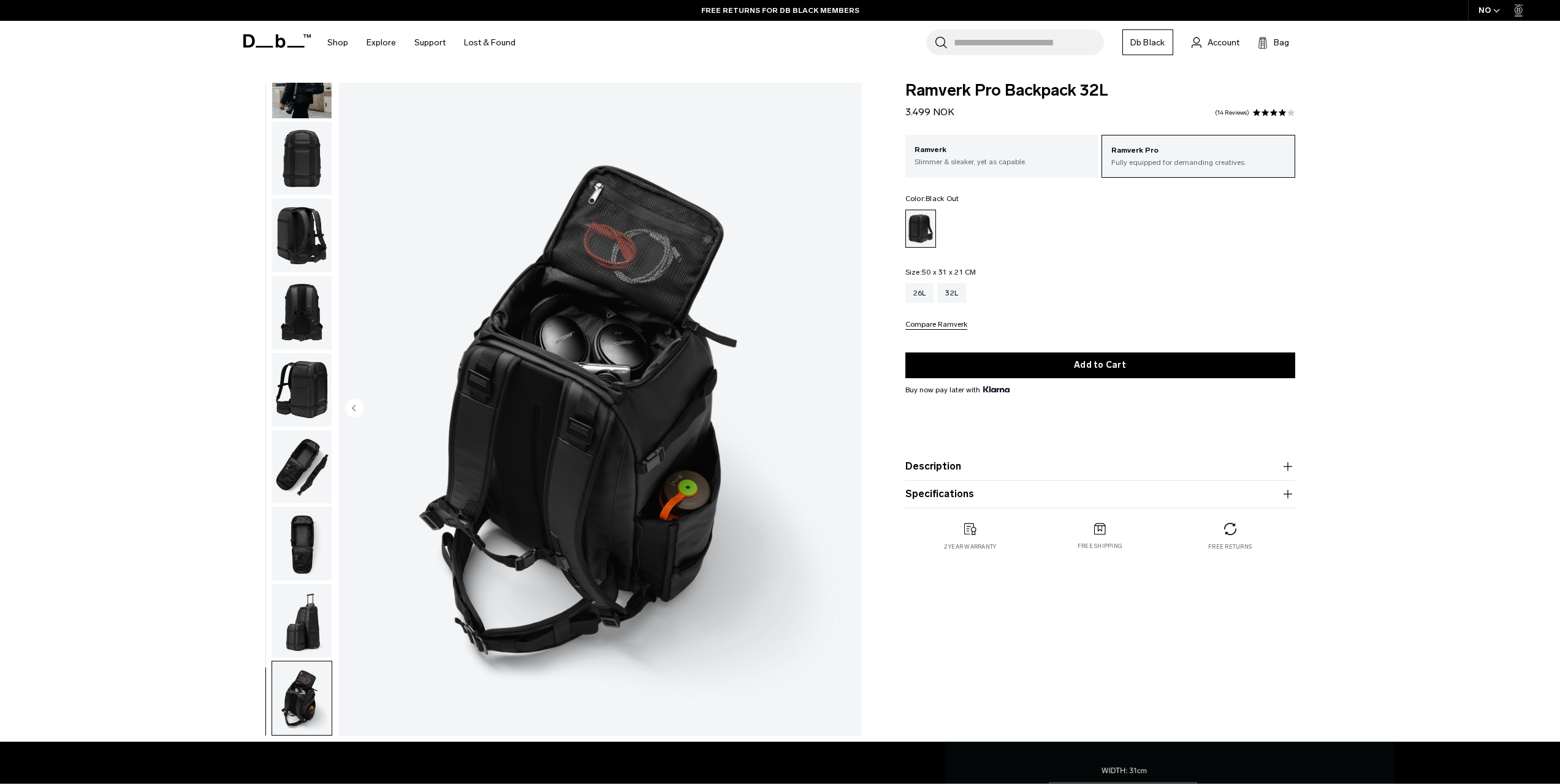
drag, startPoint x: 426, startPoint y: 199, endPoint x: 432, endPoint y: 193, distance: 8.5
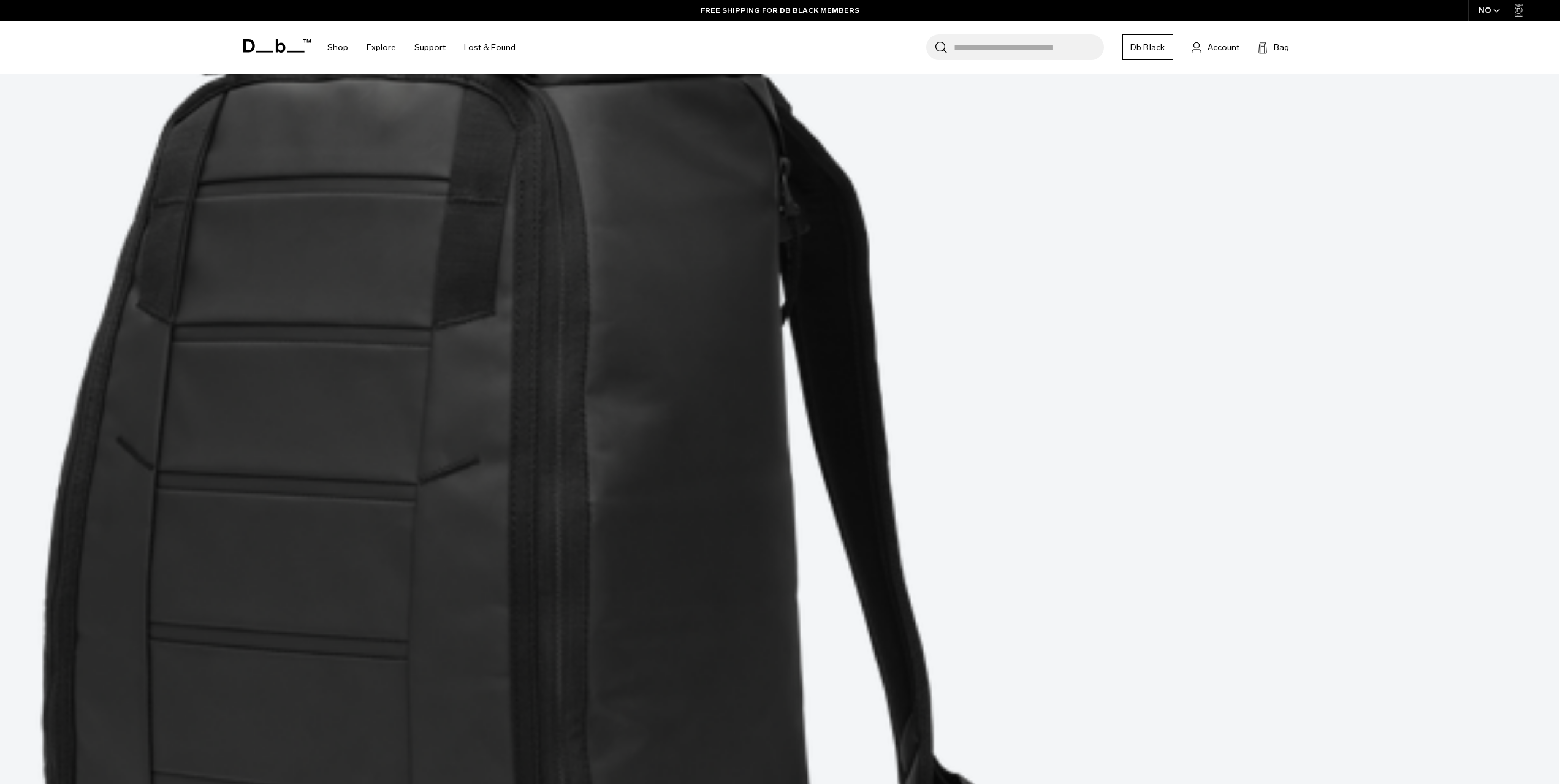
scroll to position [775, 0]
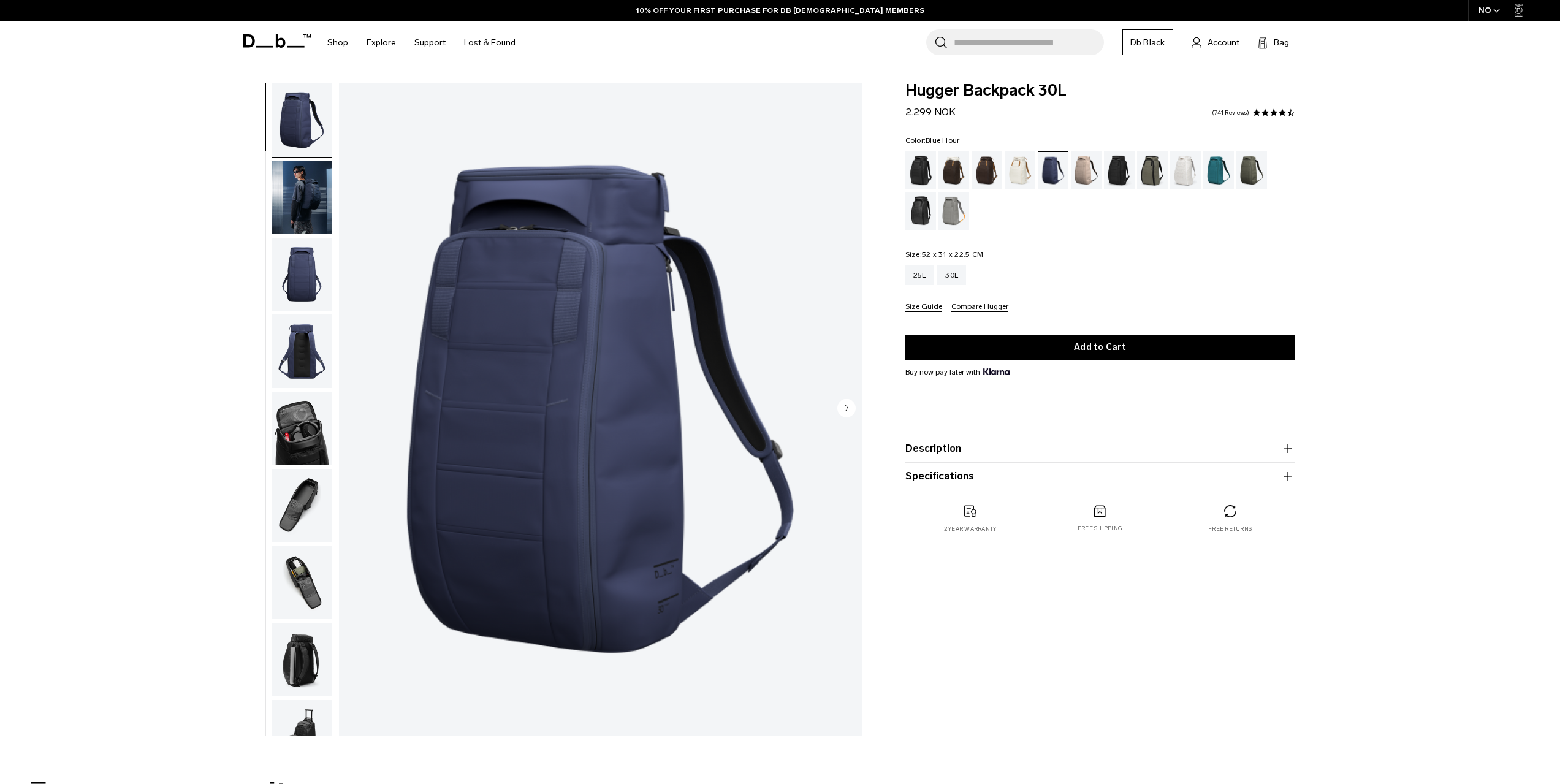
click at [302, 430] on img "button" at bounding box center [302, 428] width 59 height 73
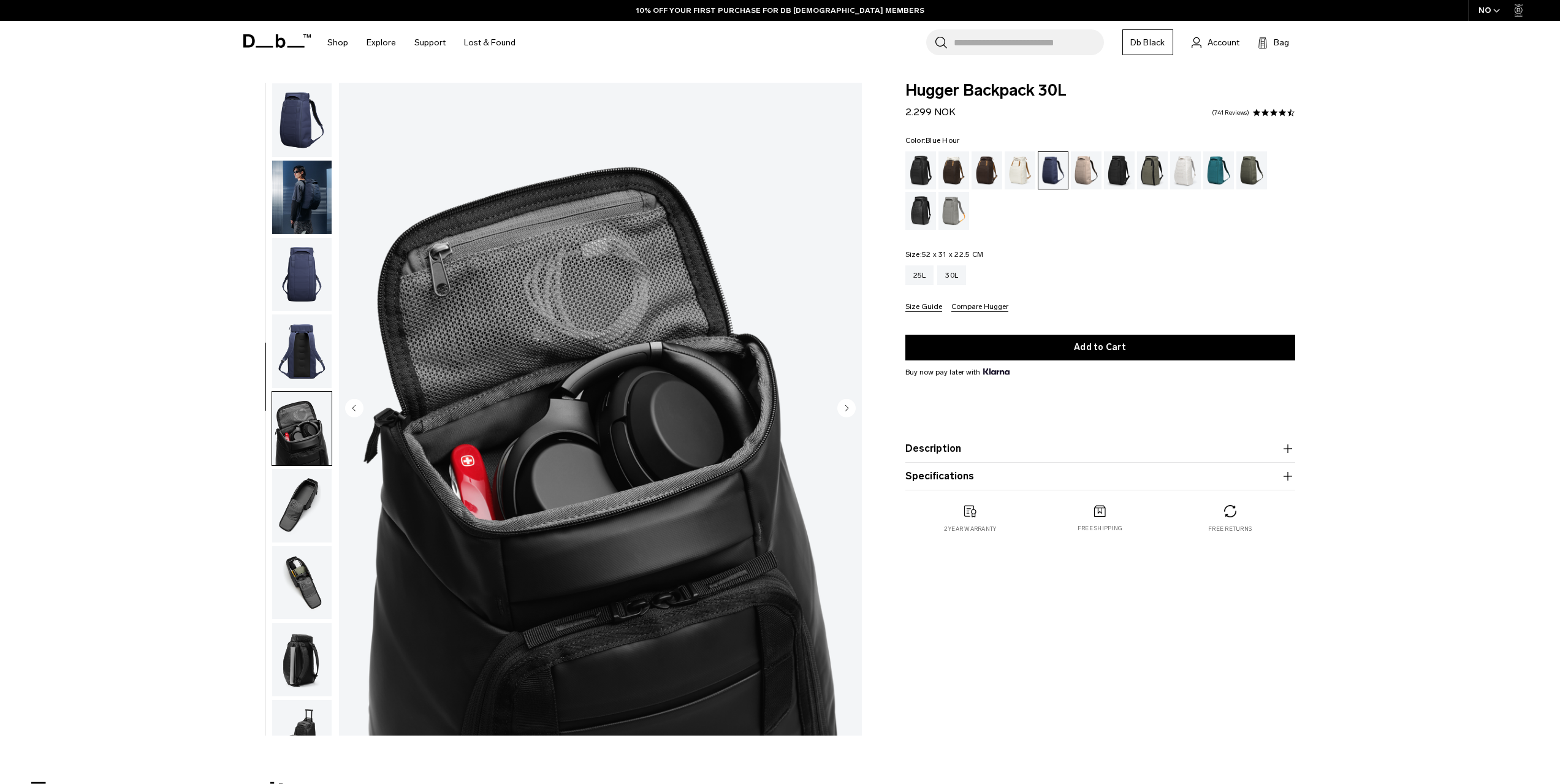
scroll to position [116, 0]
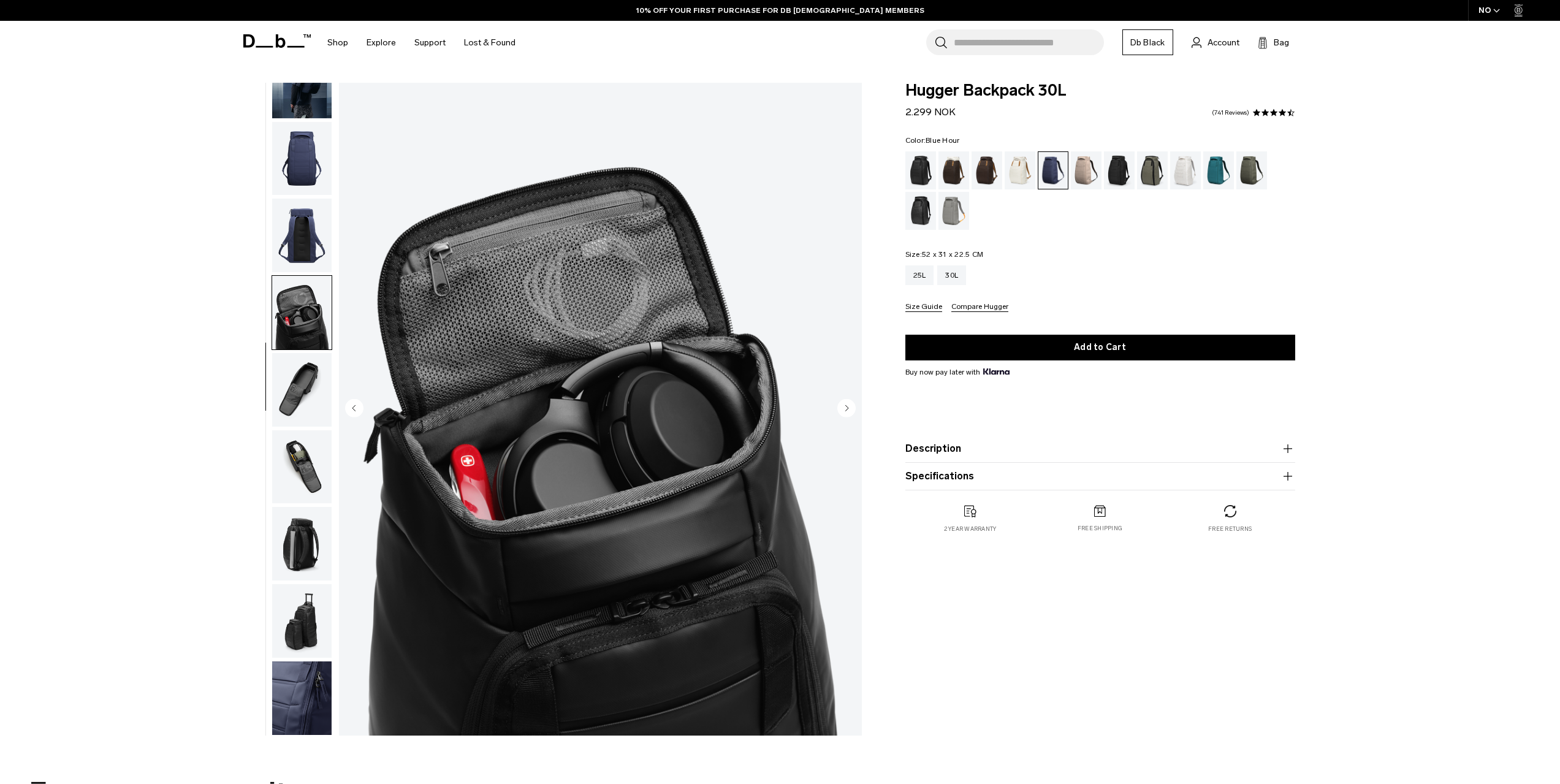
click at [304, 466] on img "button" at bounding box center [302, 467] width 59 height 73
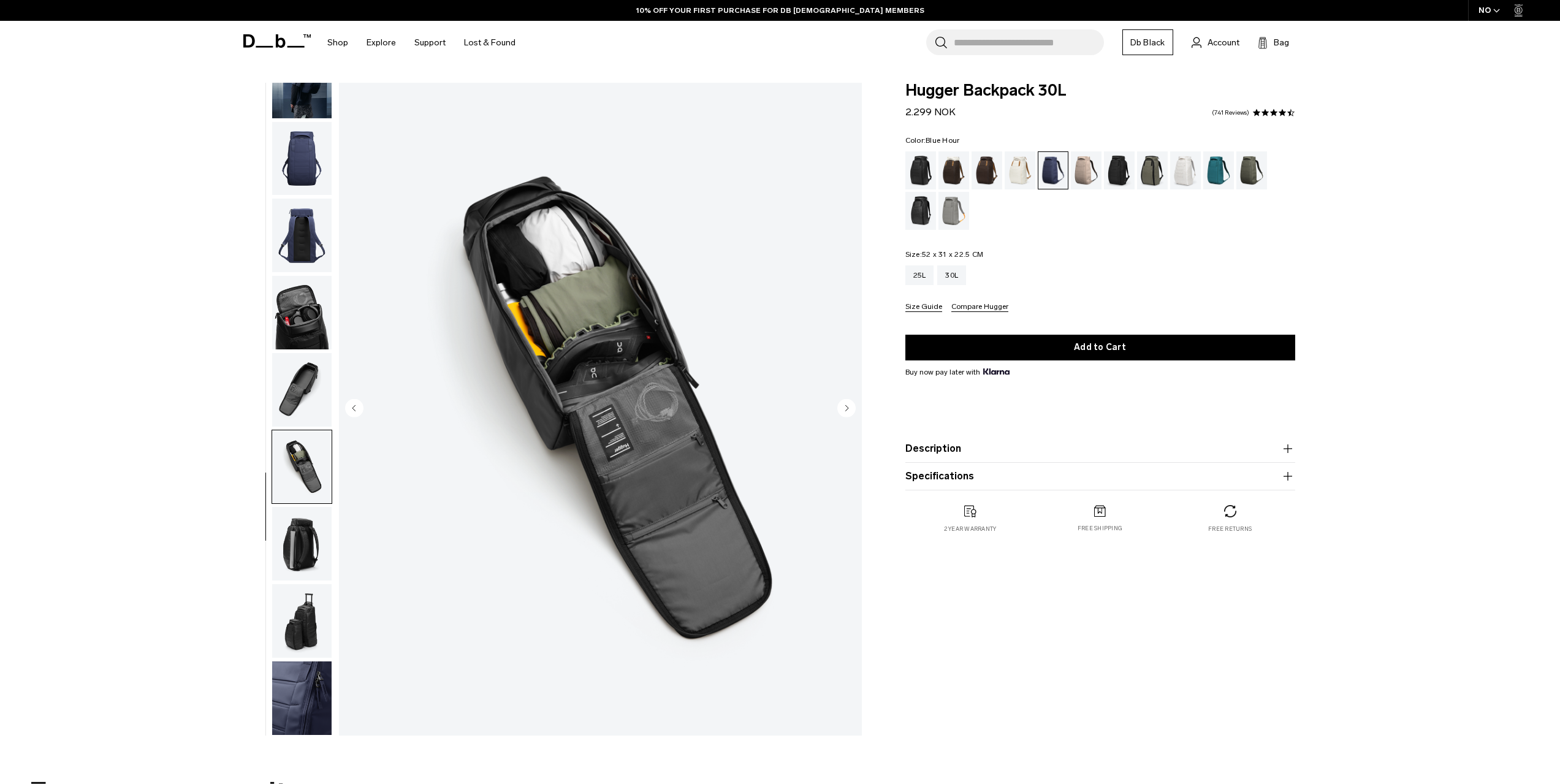
click at [309, 529] on img "button" at bounding box center [302, 544] width 59 height 73
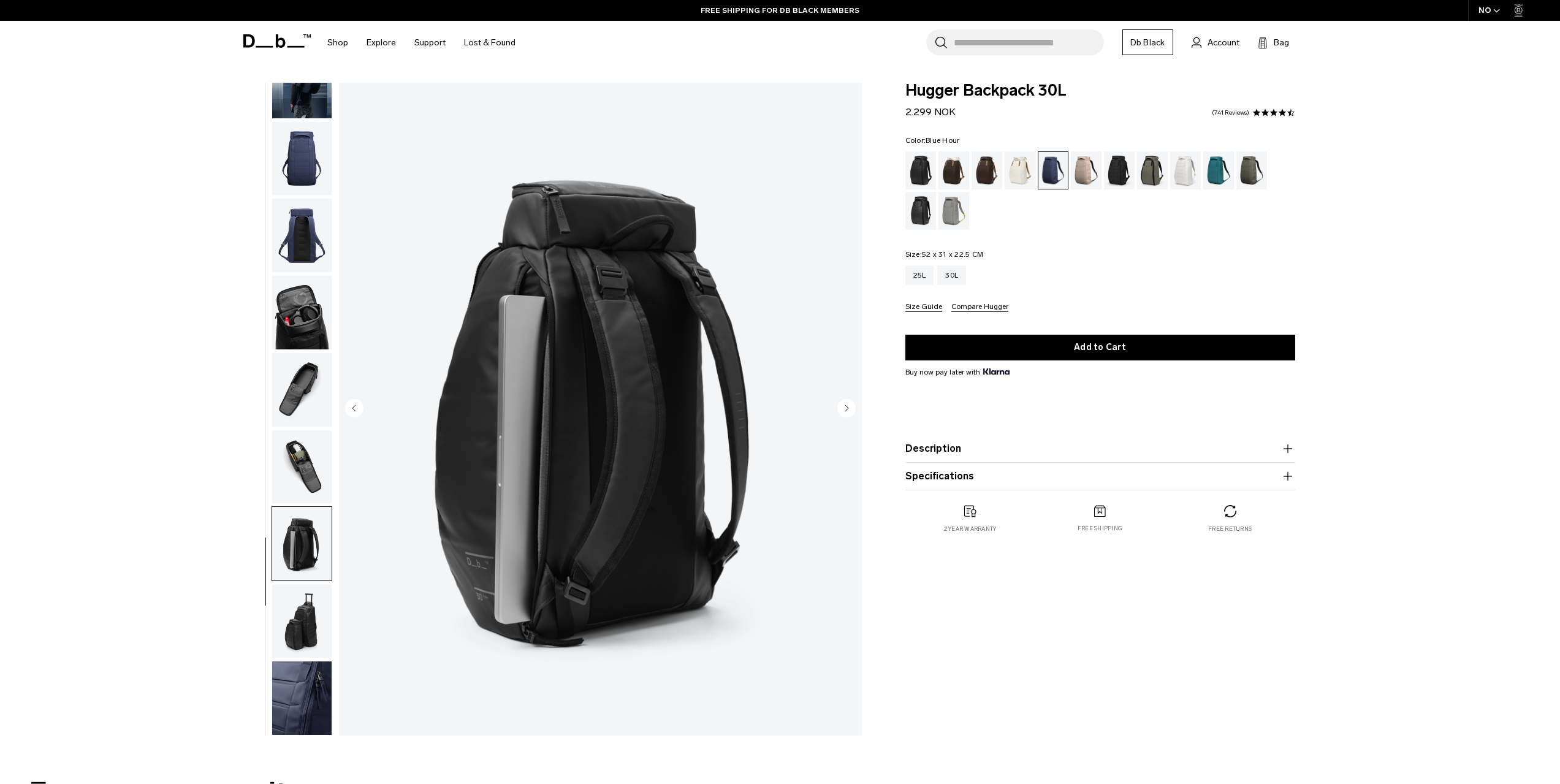
click at [299, 624] on img "button" at bounding box center [302, 621] width 59 height 73
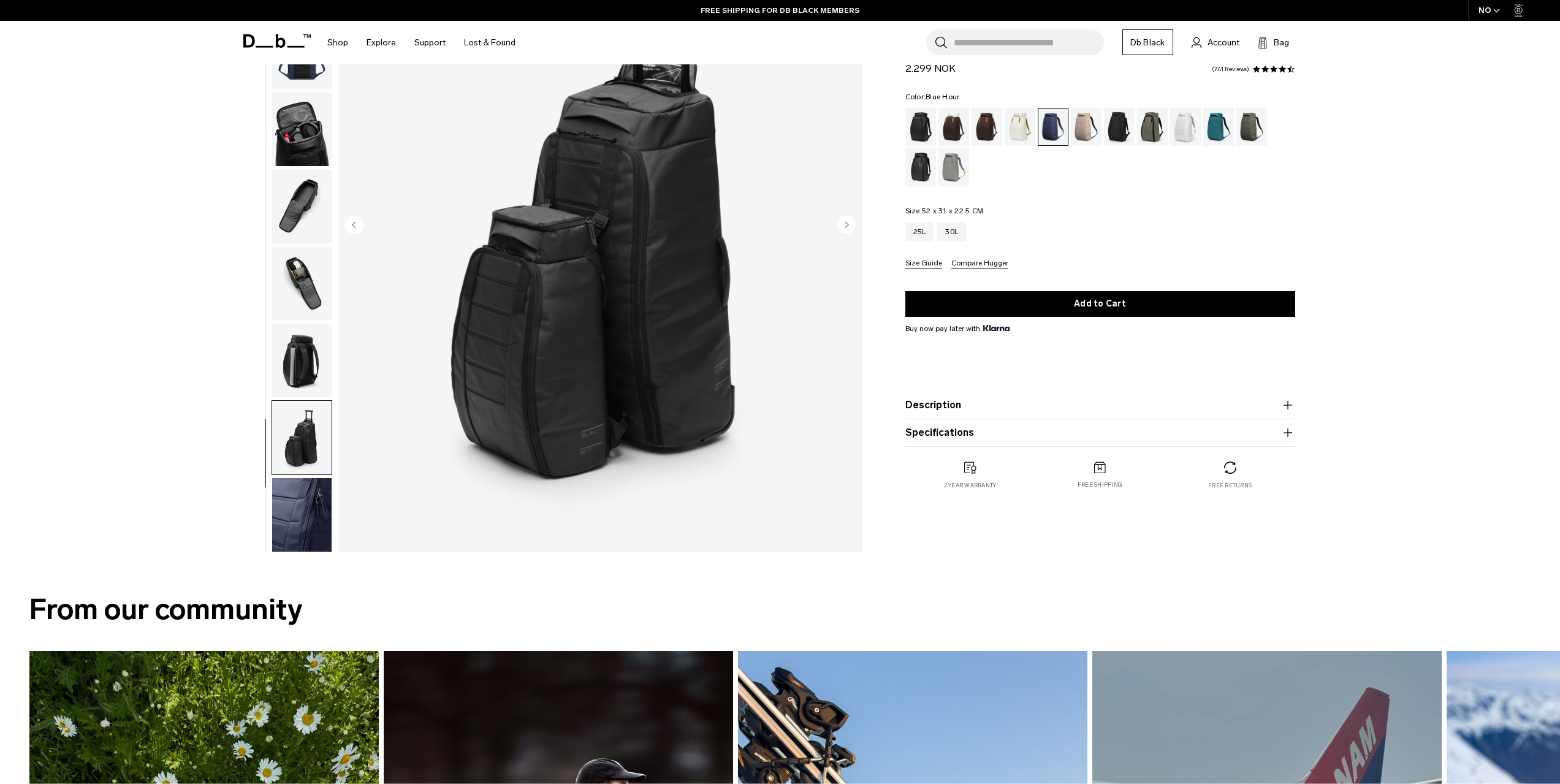
scroll to position [184, 0]
click at [299, 524] on img "button" at bounding box center [302, 514] width 59 height 73
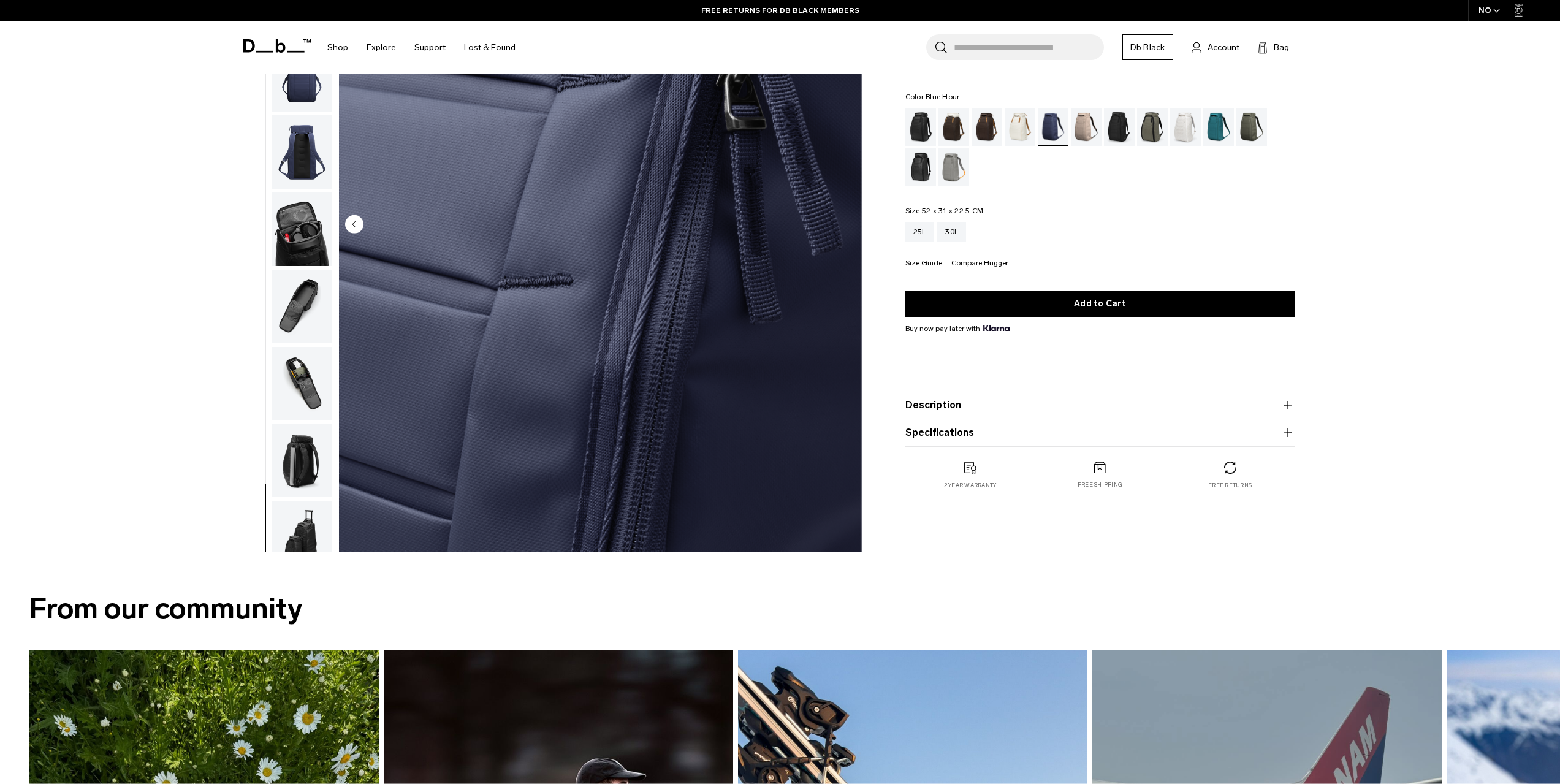
scroll to position [0, 0]
